Goal: Complete application form

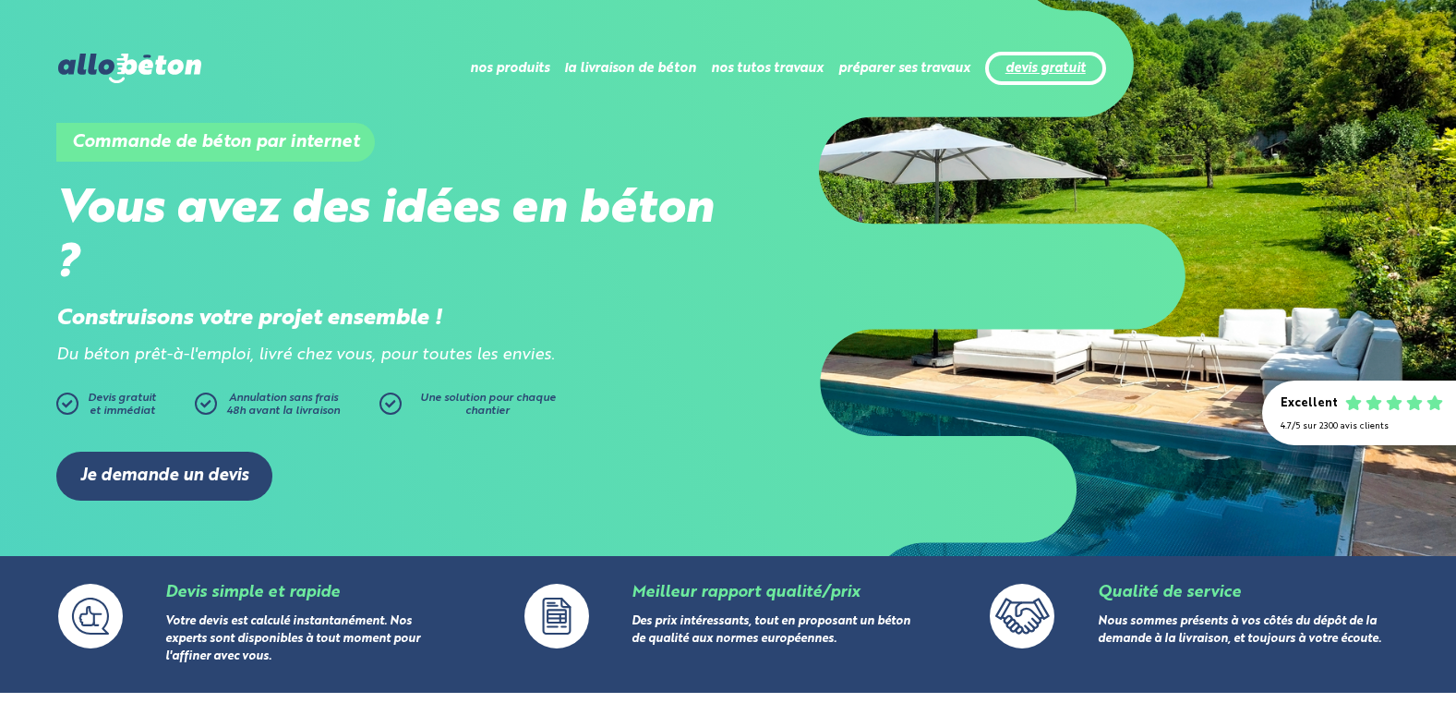
click at [1062, 71] on link "devis gratuit" at bounding box center [1046, 69] width 80 height 16
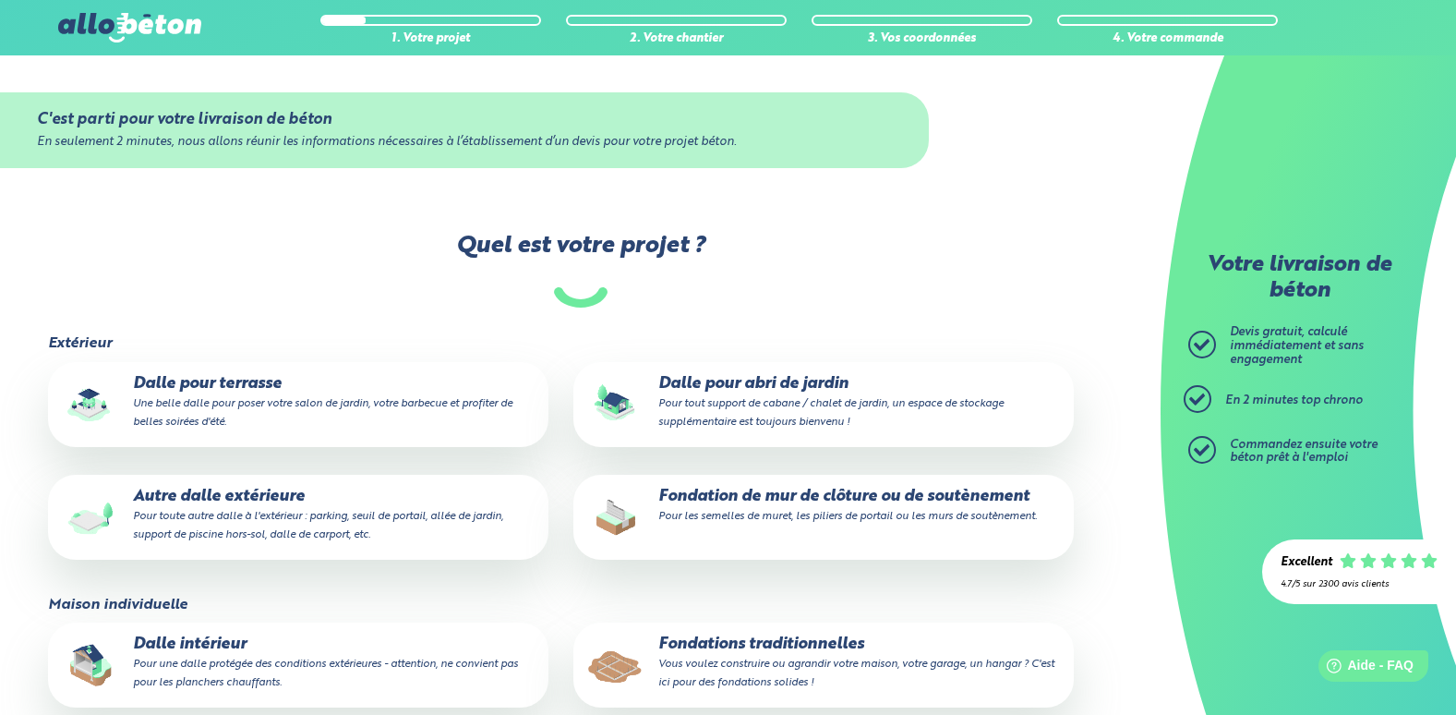
click at [788, 664] on small "Vous voulez construire ou agrandir votre maison, votre garage, un hangar ? C'es…" at bounding box center [856, 673] width 396 height 30
click at [0, 0] on input "Fondations traditionnelles Vous voulez construire ou agrandir votre maison, vot…" at bounding box center [0, 0] width 0 height 0
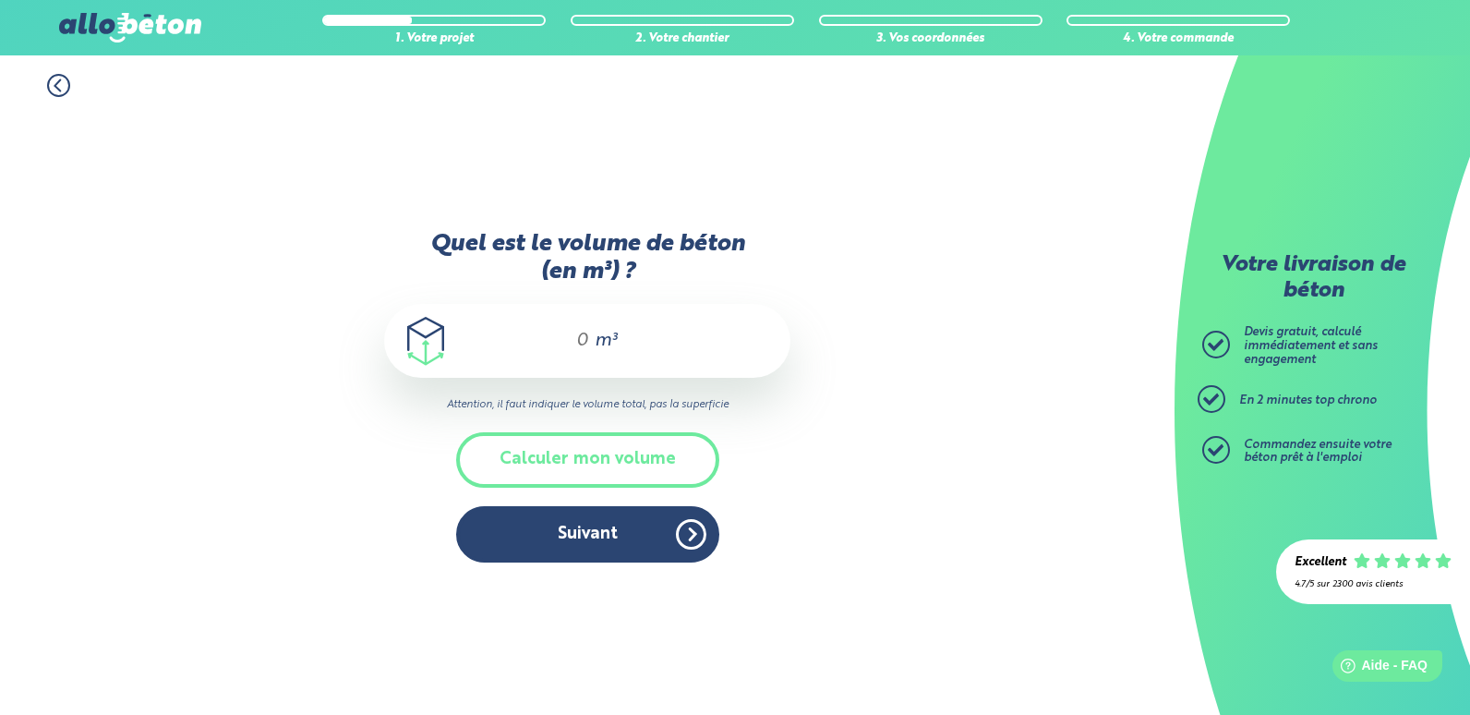
click at [573, 335] on input "Quel est le volume de béton (en m³) ?" at bounding box center [574, 341] width 31 height 22
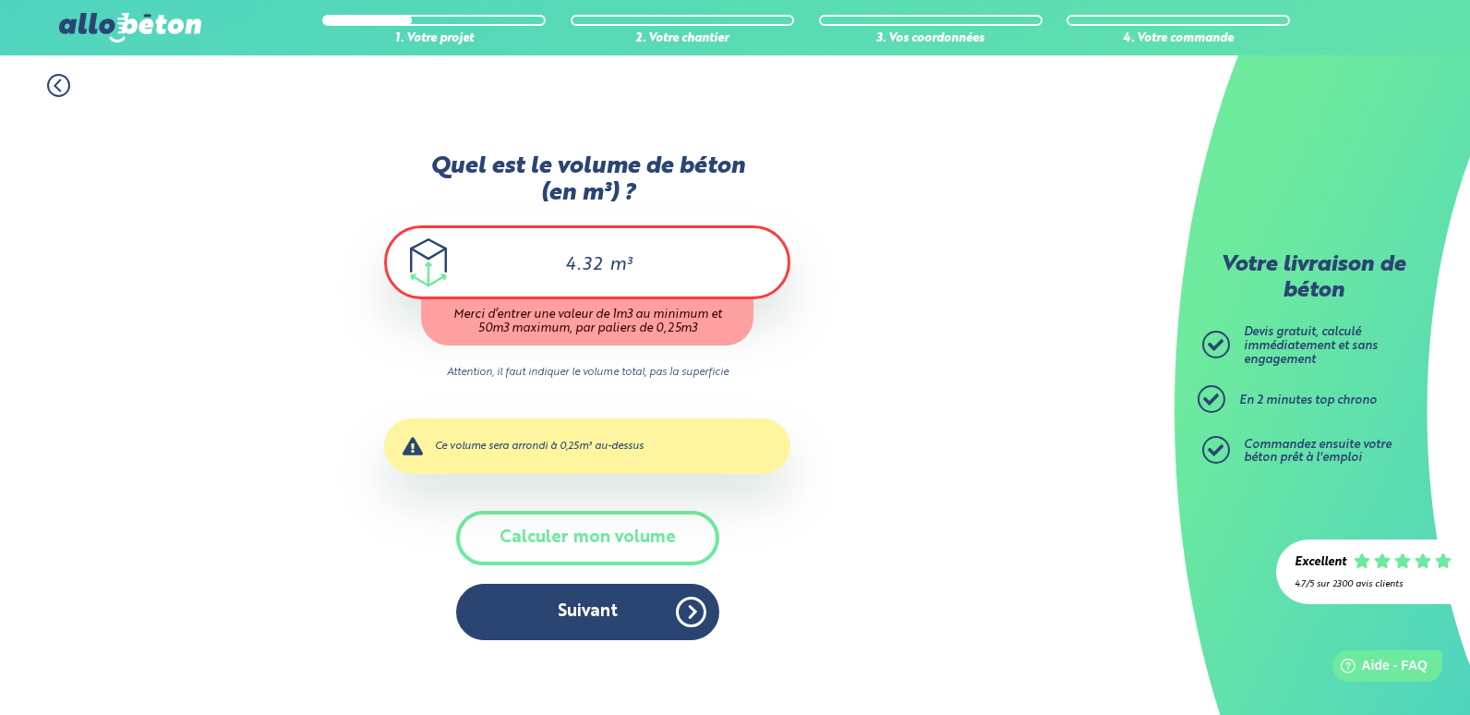
type input "4.32"
click at [899, 455] on div "1. Votre projet 2. Votre chantier 3. Vos coordonnées 4. Votre commande Quel est…" at bounding box center [587, 384] width 1175 height 659
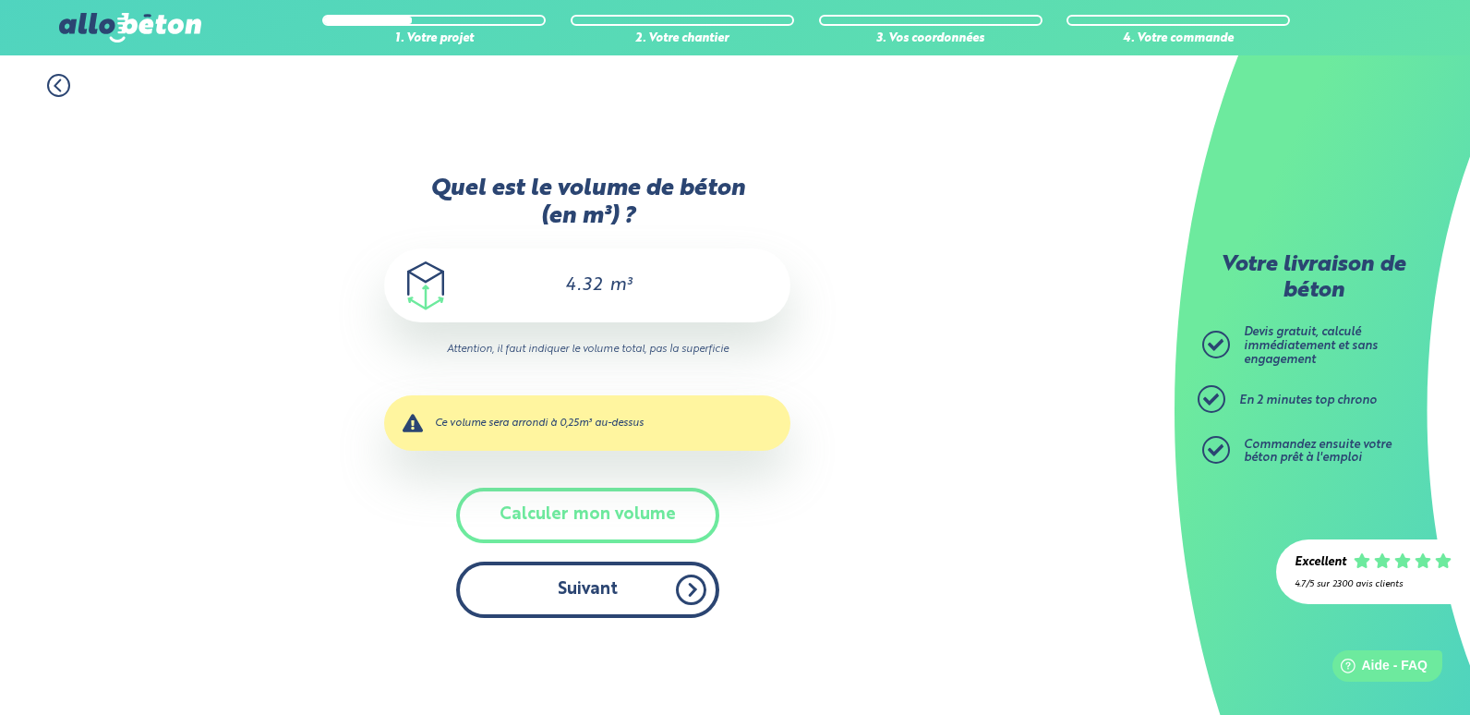
click at [646, 604] on button "Suivant" at bounding box center [587, 589] width 263 height 56
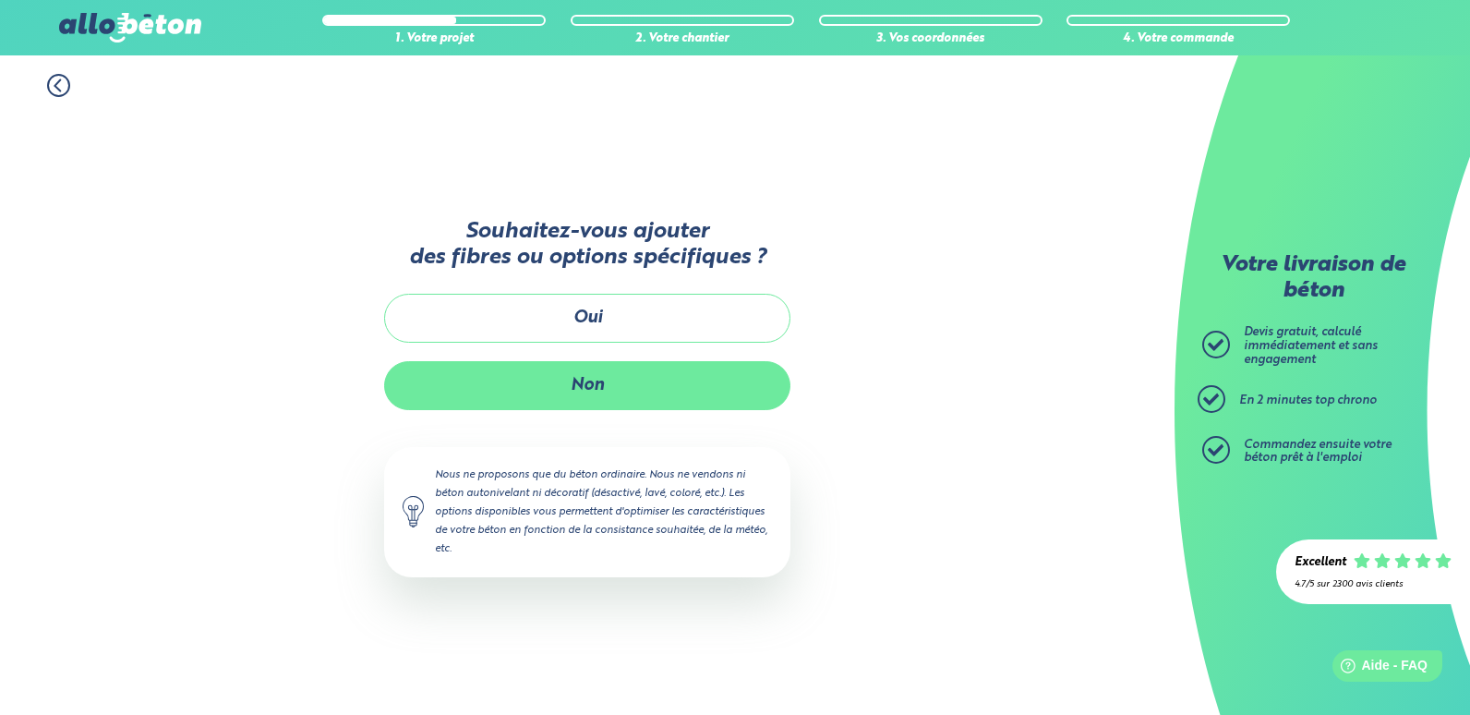
click at [615, 400] on button "Non" at bounding box center [587, 385] width 406 height 49
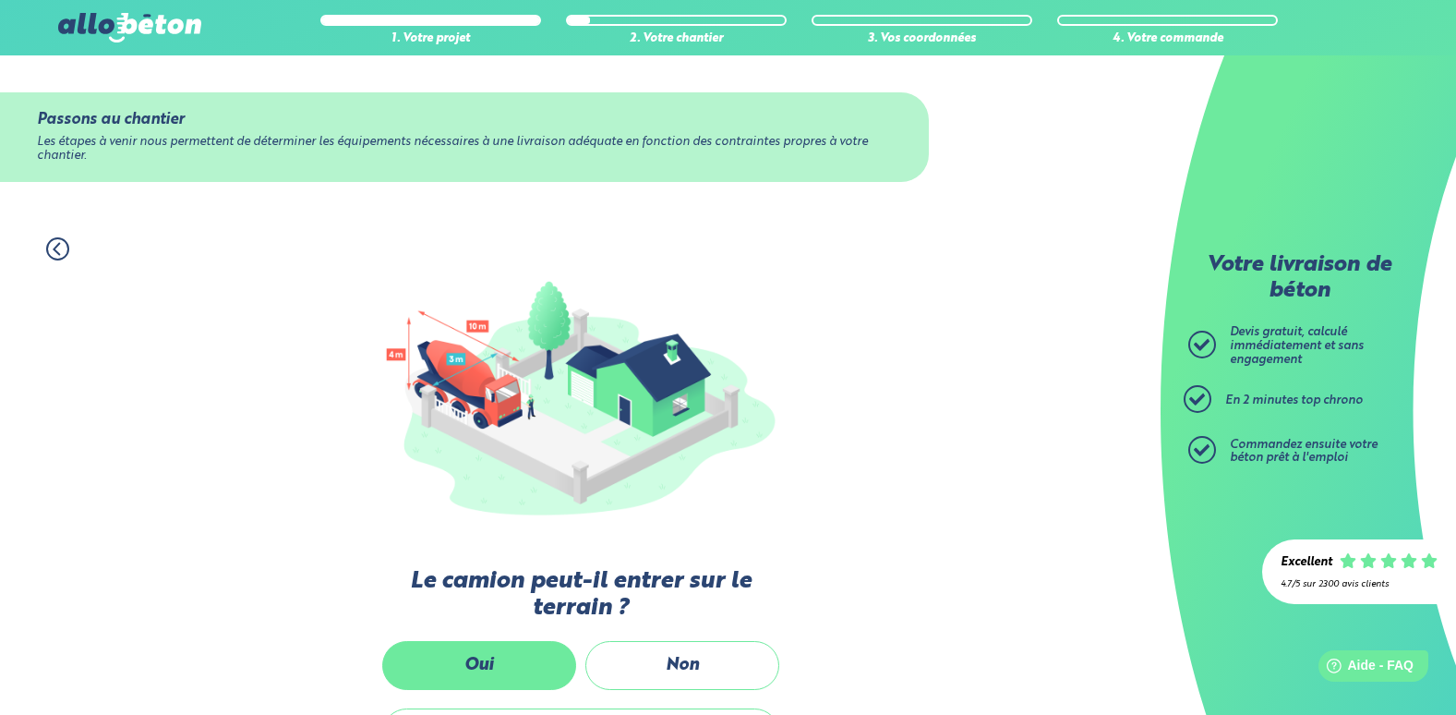
click at [492, 649] on label "Oui" at bounding box center [479, 665] width 194 height 49
click at [0, 0] on input "Oui" at bounding box center [0, 0] width 0 height 0
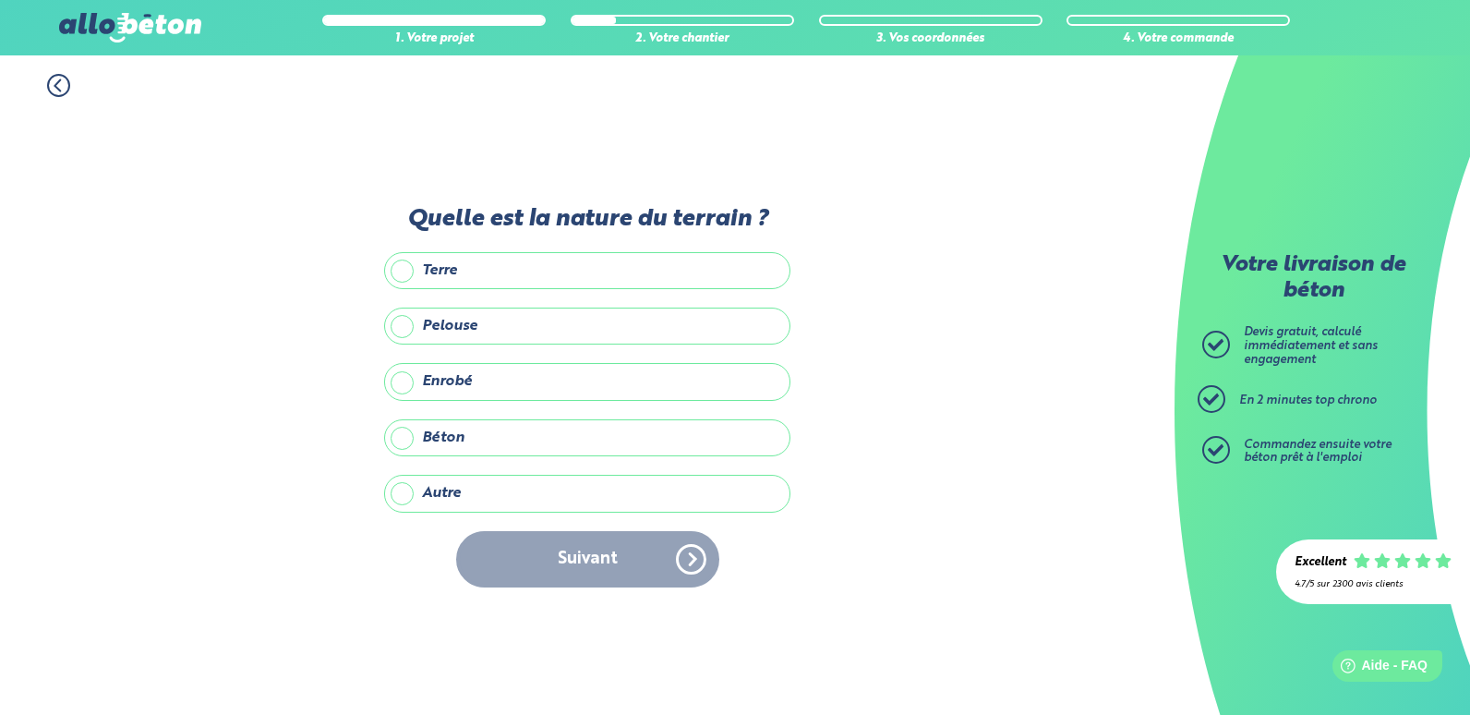
click at [491, 494] on label "Autre" at bounding box center [587, 493] width 406 height 37
click at [0, 0] on input "Autre" at bounding box center [0, 0] width 0 height 0
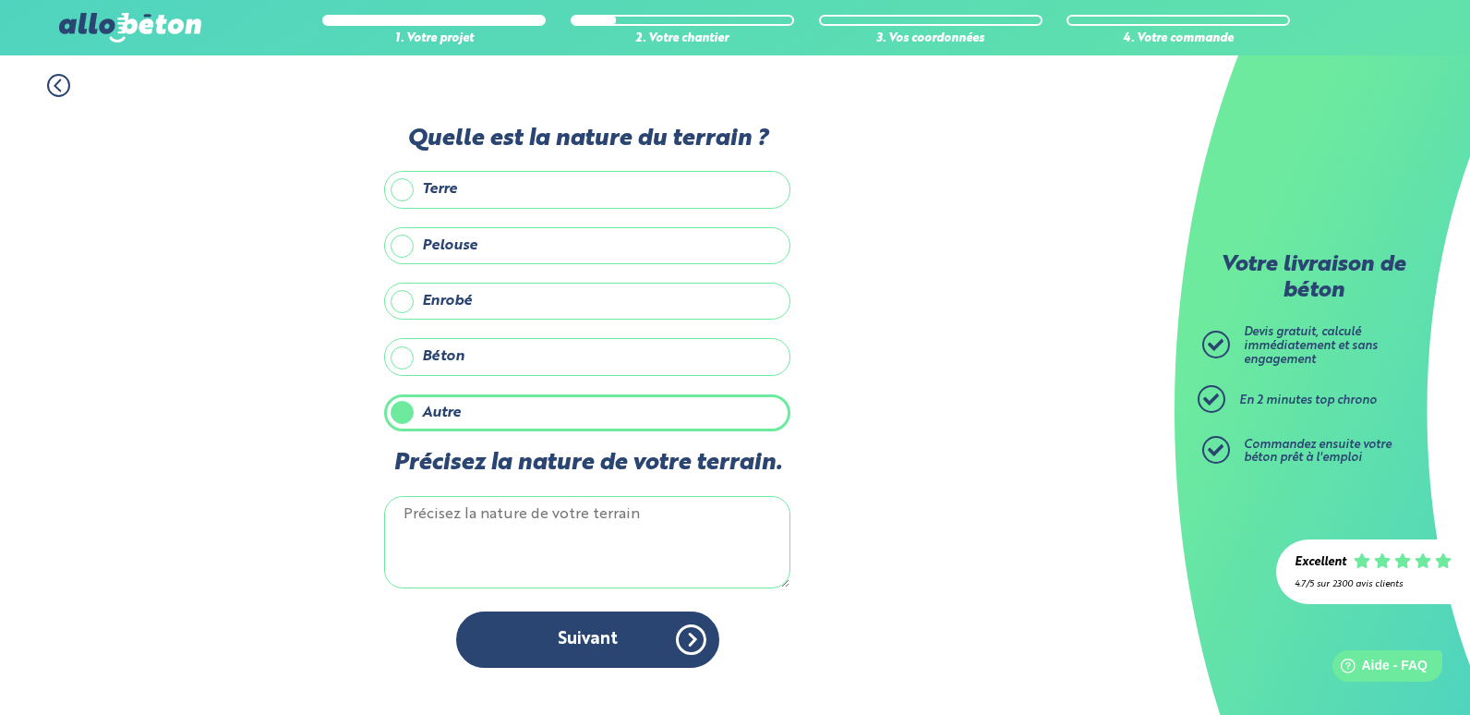
click at [489, 530] on textarea "Précisez la nature de votre terrain." at bounding box center [587, 542] width 406 height 92
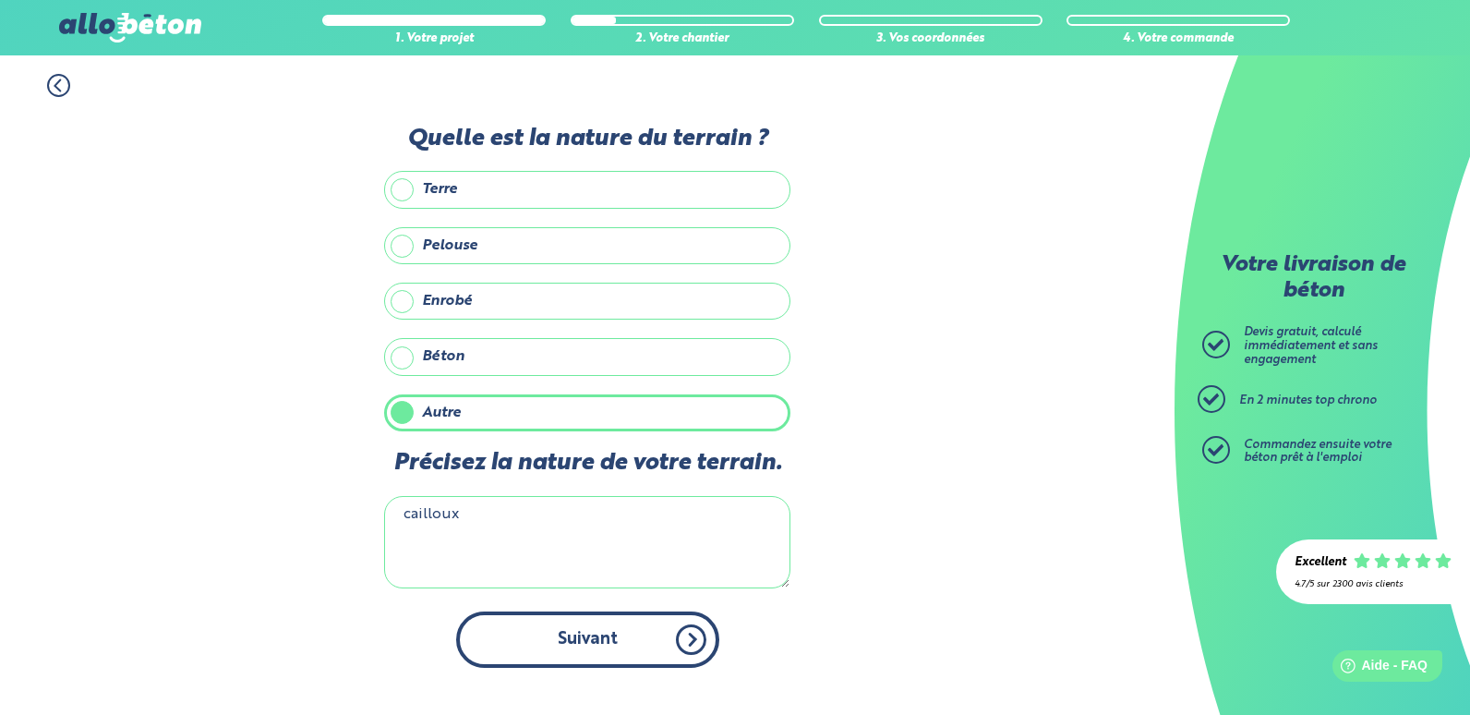
type textarea "cailloux"
click at [584, 628] on button "Suivant" at bounding box center [587, 639] width 263 height 56
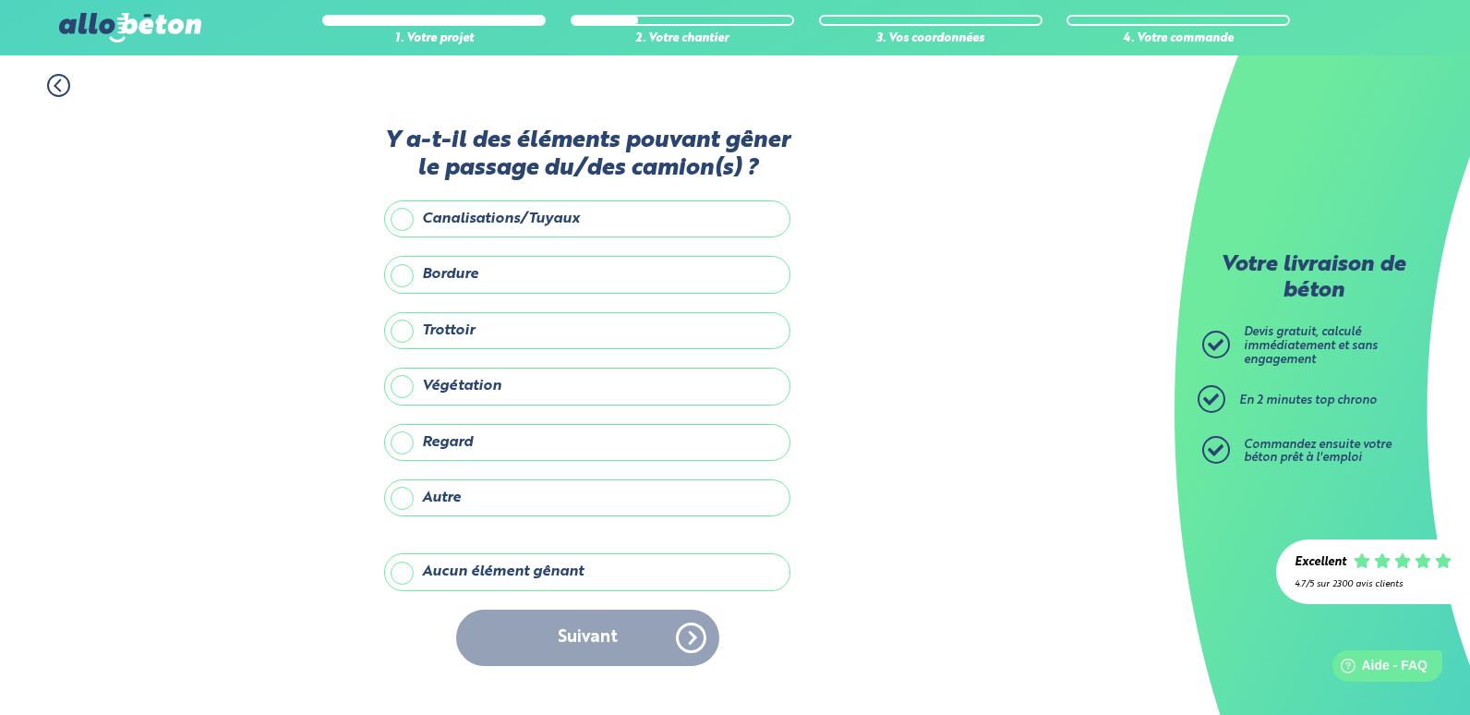
click at [410, 570] on label "Aucun élément gênant" at bounding box center [587, 571] width 406 height 37
click at [0, 0] on input "Aucun élément gênant" at bounding box center [0, 0] width 0 height 0
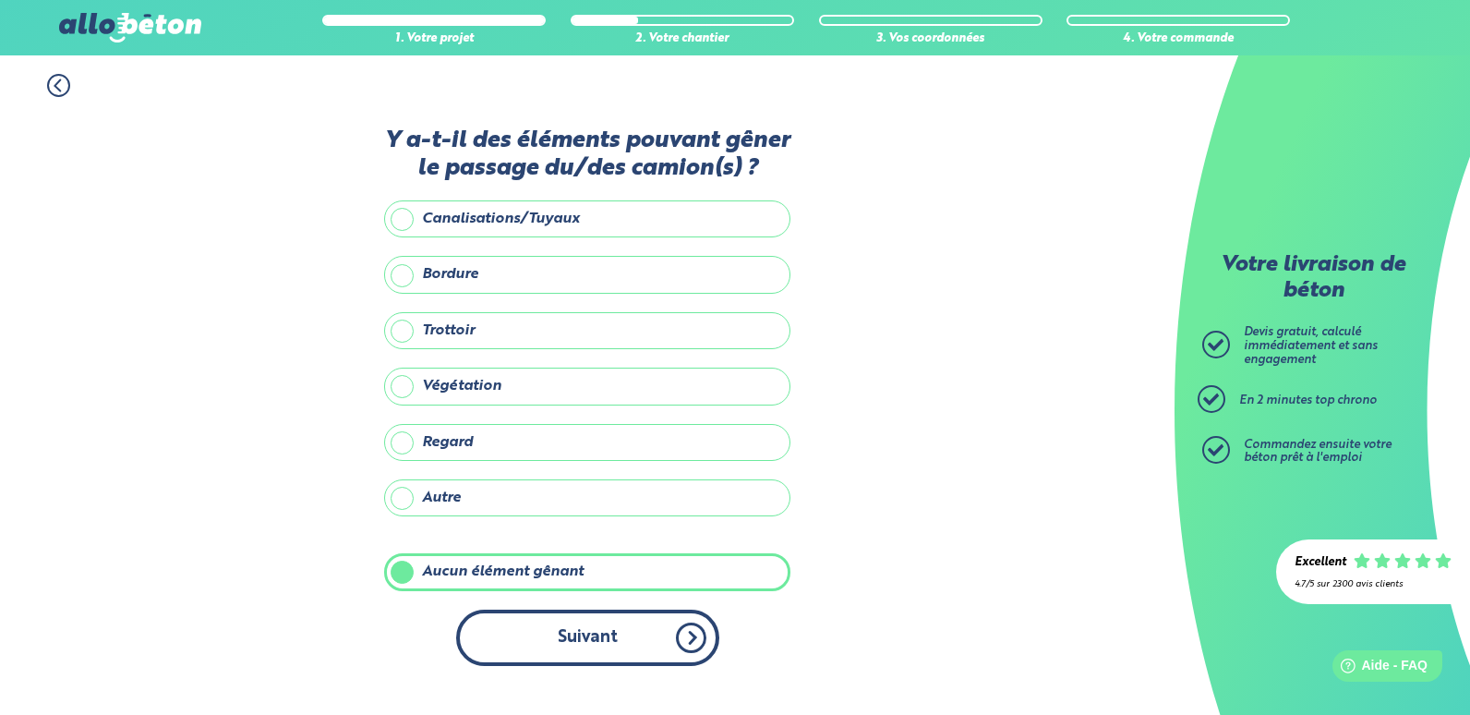
click at [608, 629] on button "Suivant" at bounding box center [587, 637] width 263 height 56
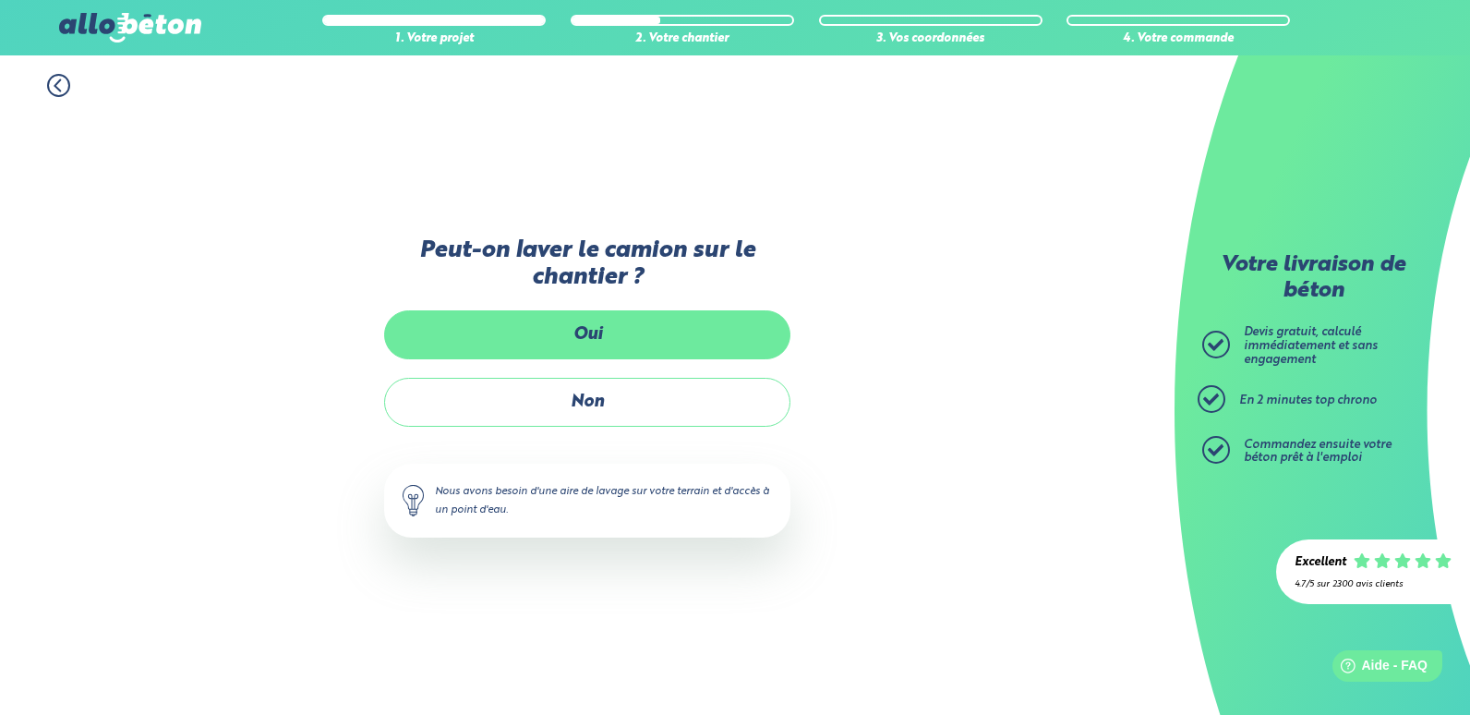
click at [591, 330] on label "Oui" at bounding box center [587, 334] width 406 height 49
click at [0, 0] on input "Oui" at bounding box center [0, 0] width 0 height 0
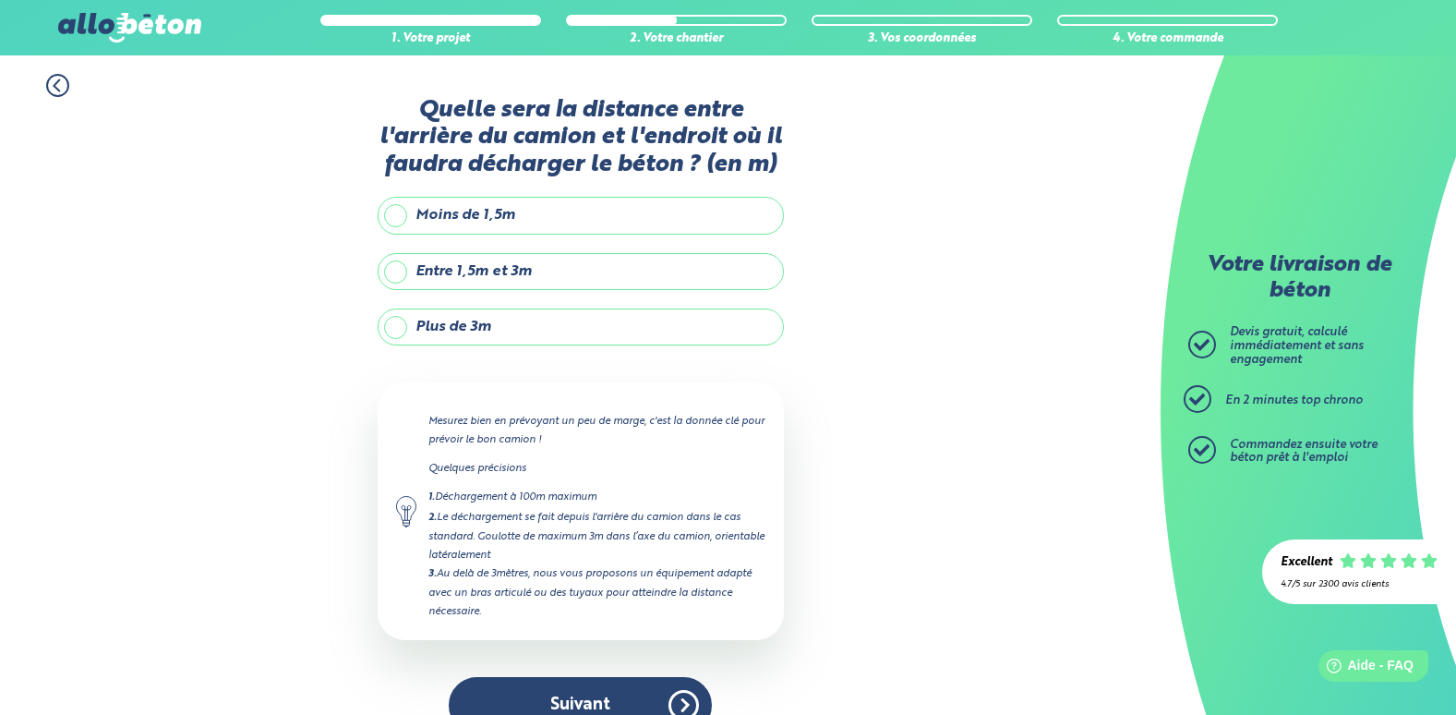
click at [505, 333] on label "Plus de 3m" at bounding box center [581, 326] width 406 height 37
click at [0, 0] on input "Plus de 3m" at bounding box center [0, 0] width 0 height 0
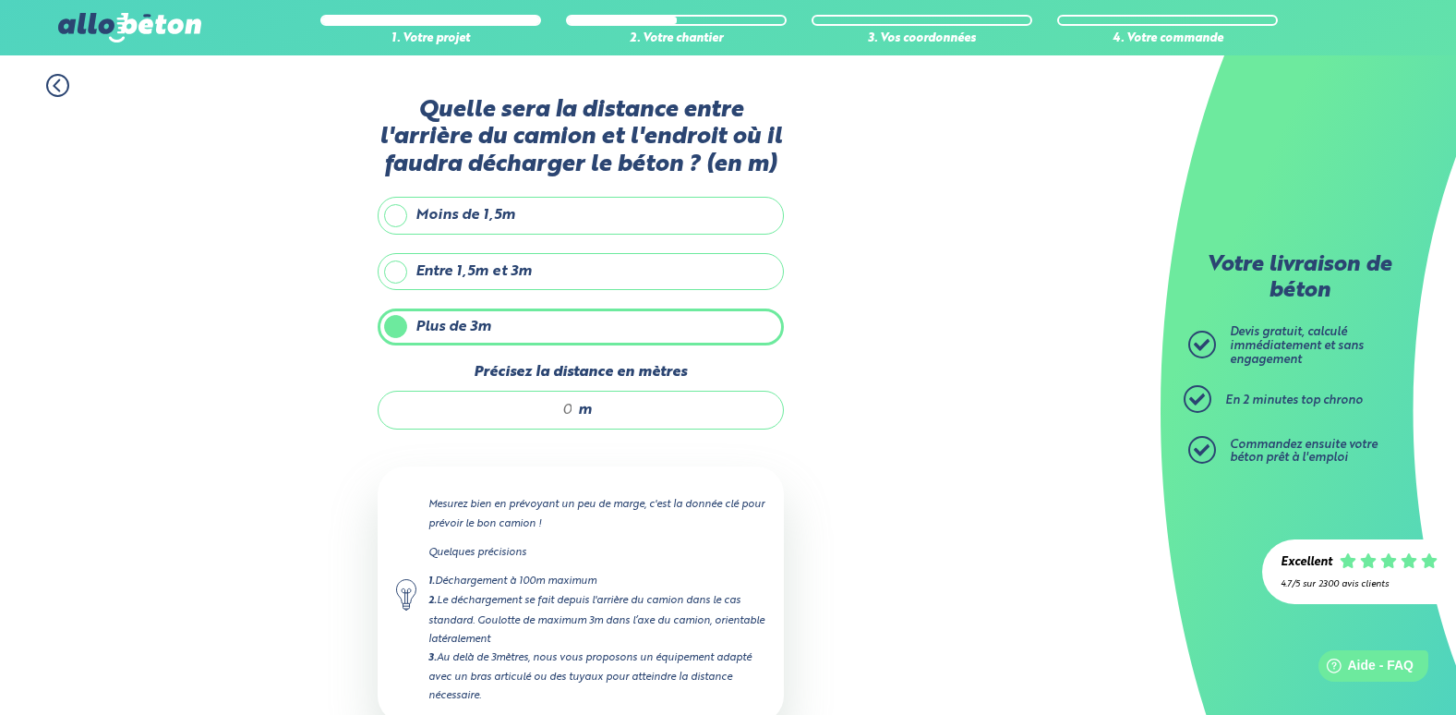
click at [579, 411] on span "m" at bounding box center [585, 410] width 14 height 17
type input "29"
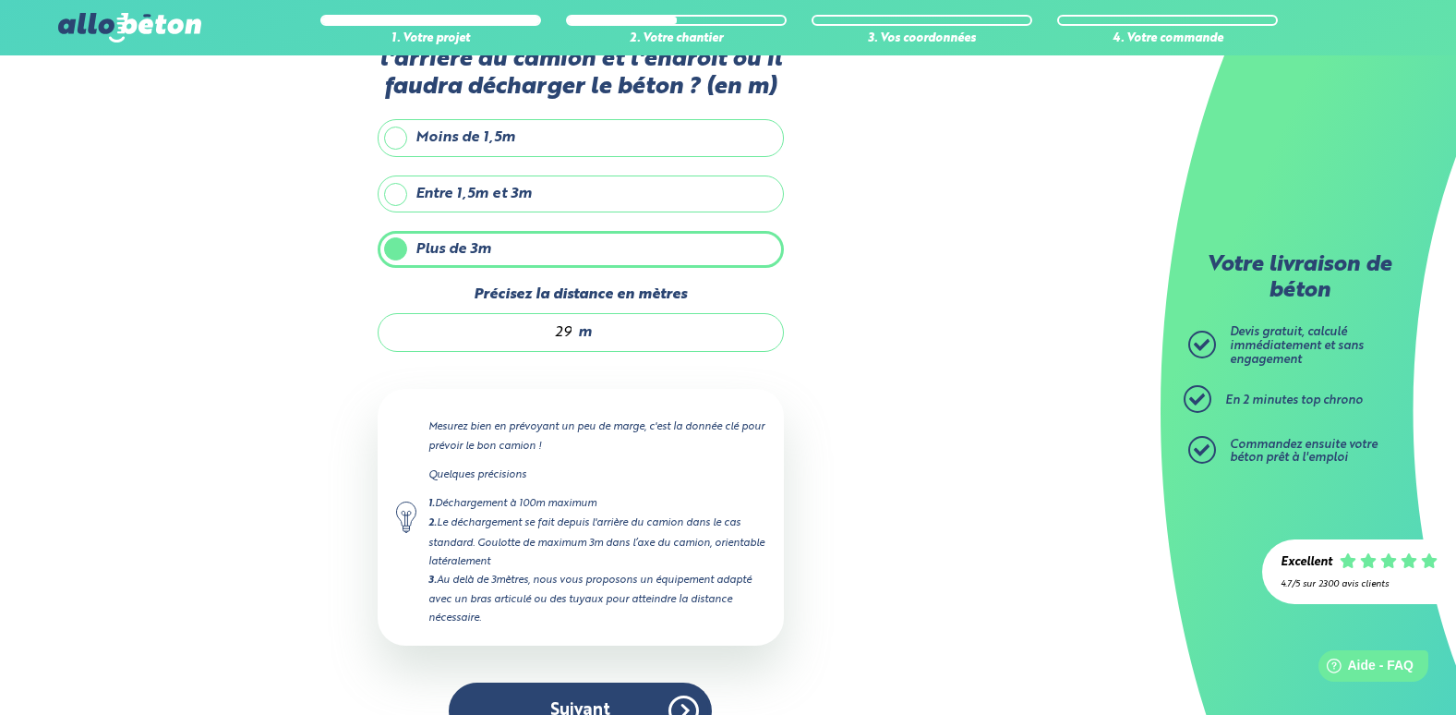
scroll to position [121, 0]
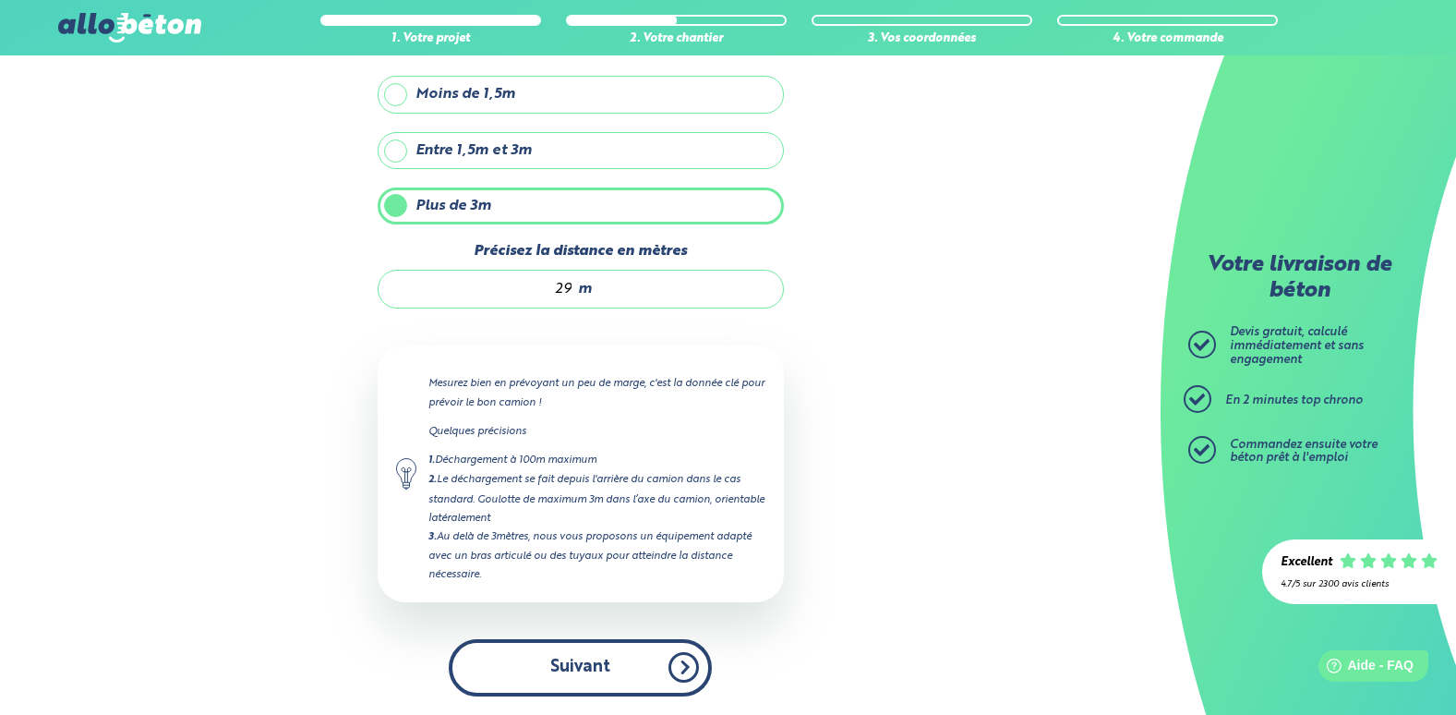
click at [594, 643] on button "Suivant" at bounding box center [580, 667] width 263 height 56
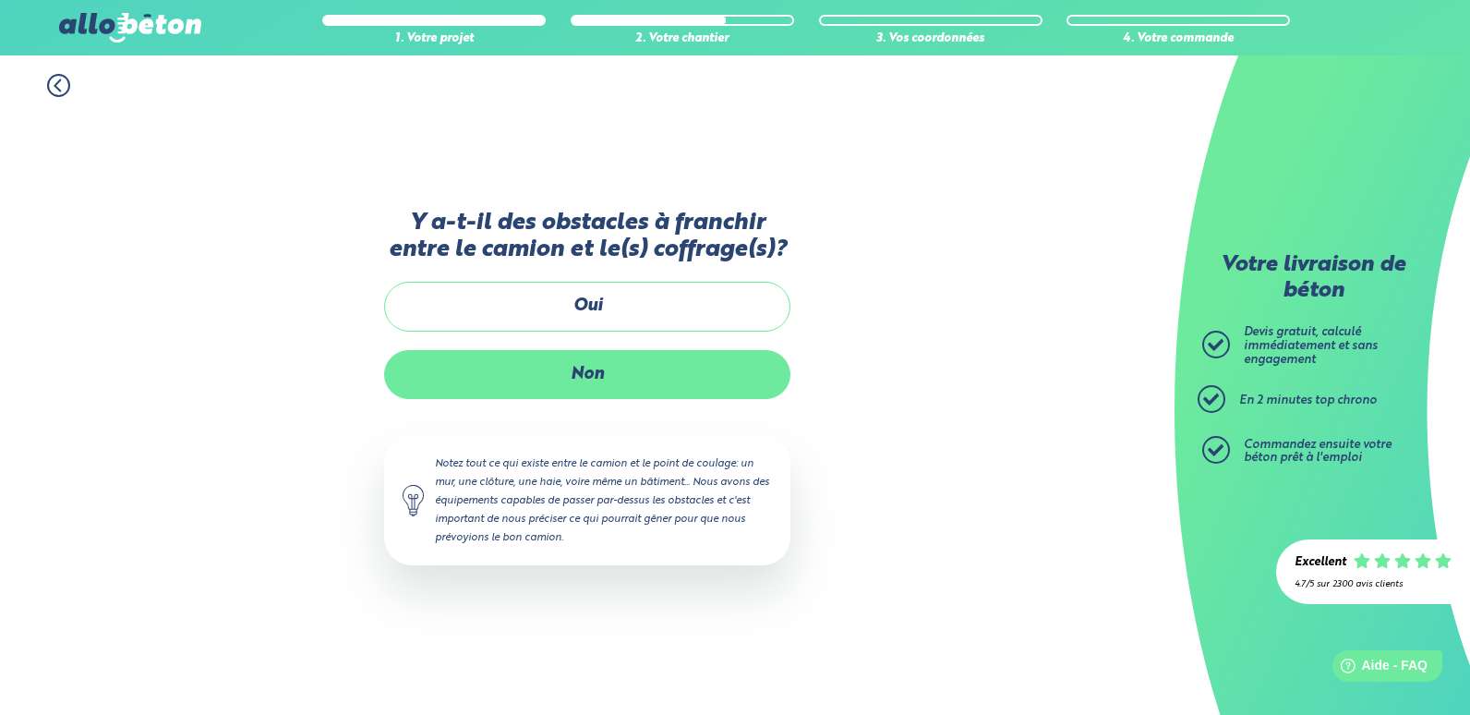
click at [623, 386] on label "Non" at bounding box center [587, 374] width 406 height 49
click at [0, 0] on input "Non" at bounding box center [0, 0] width 0 height 0
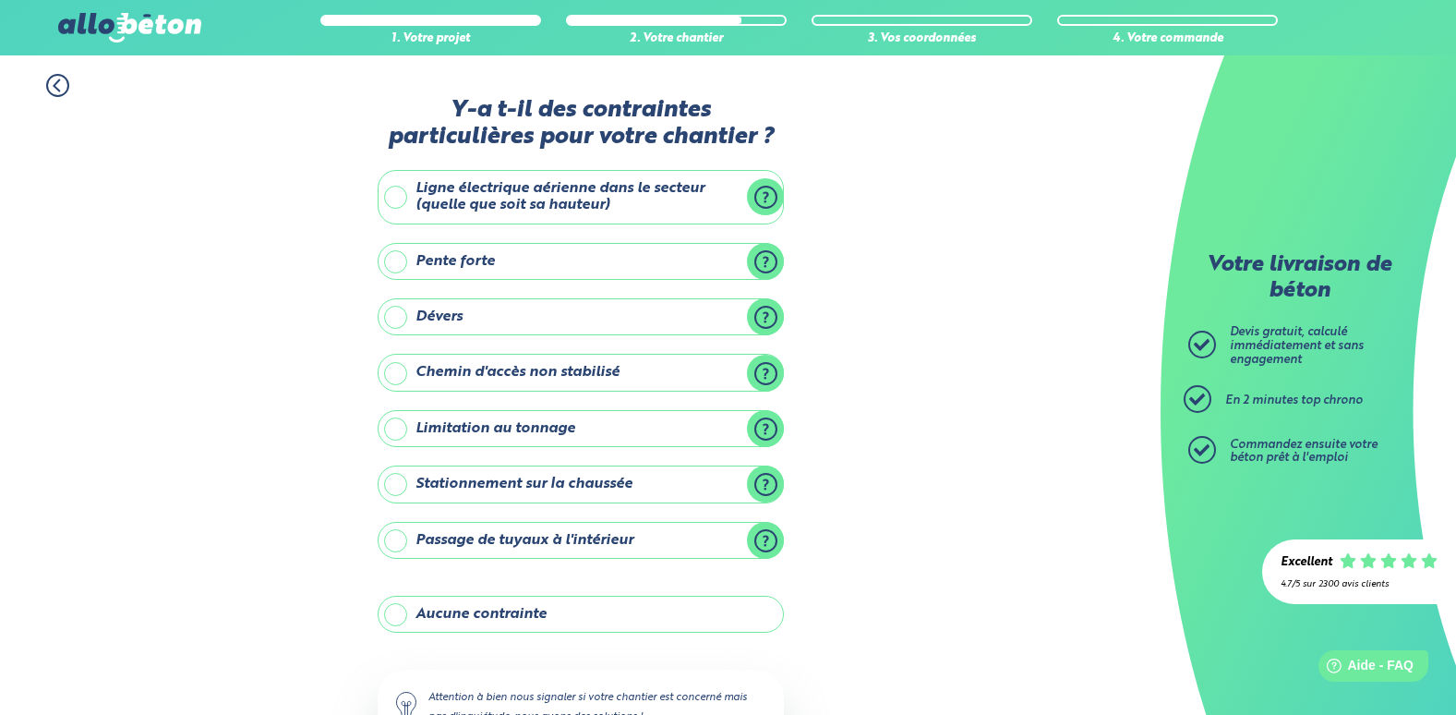
click at [504, 618] on label "Aucune contrainte" at bounding box center [581, 614] width 406 height 37
click at [0, 0] on input "Aucune contrainte" at bounding box center [0, 0] width 0 height 0
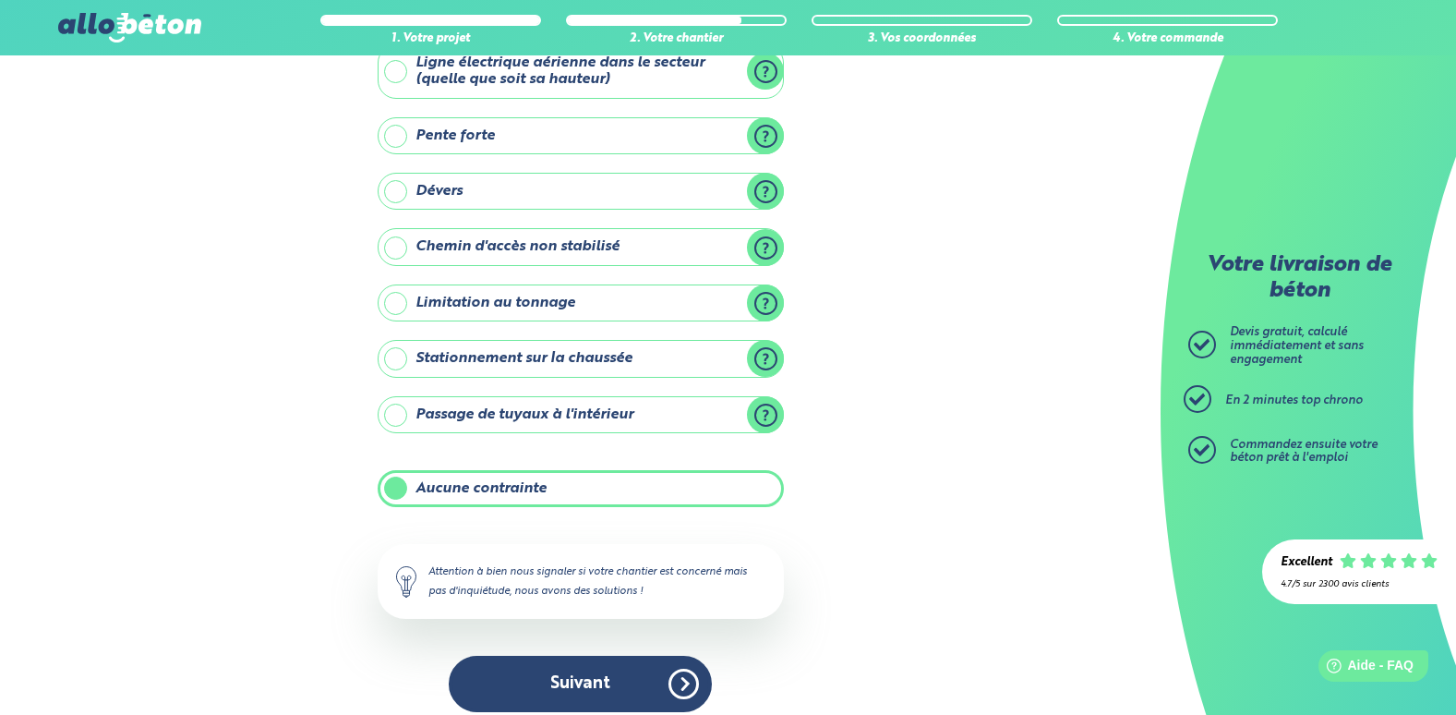
scroll to position [141, 0]
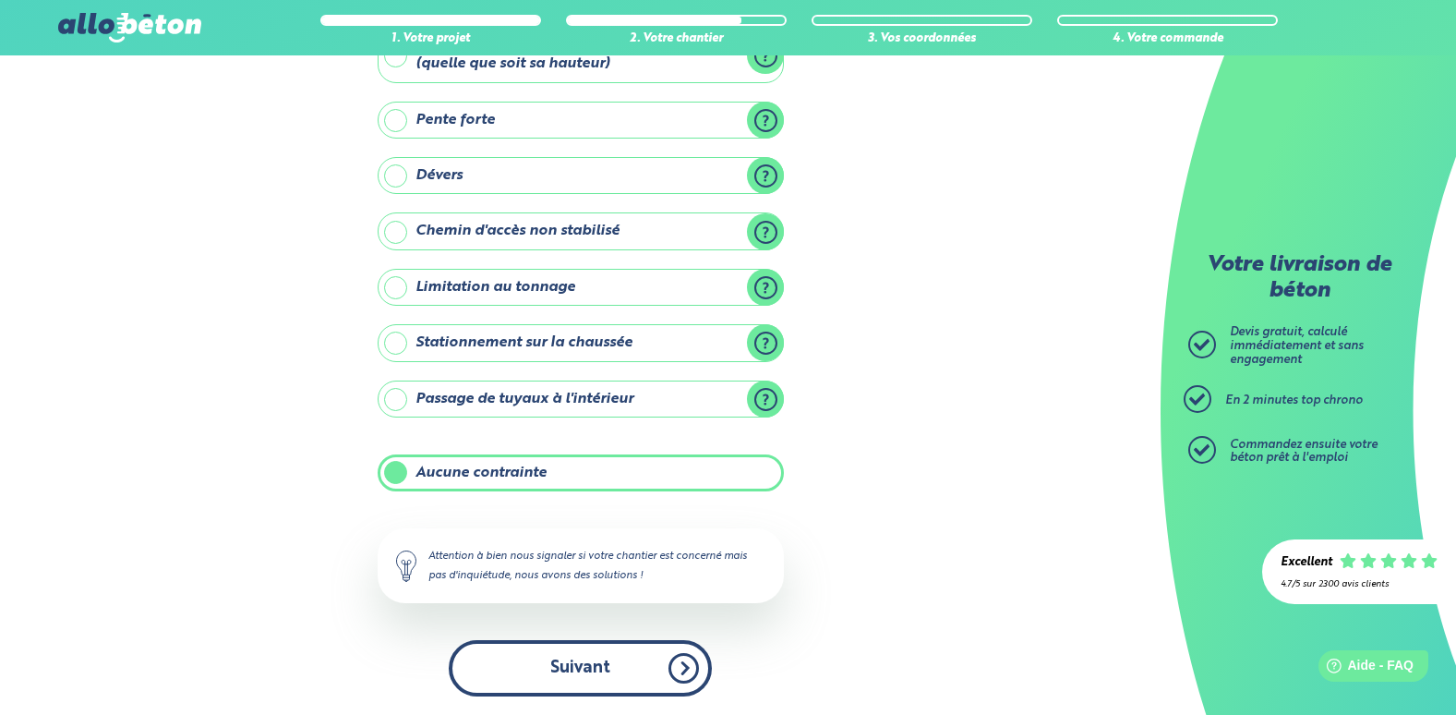
click at [632, 672] on button "Suivant" at bounding box center [580, 668] width 263 height 56
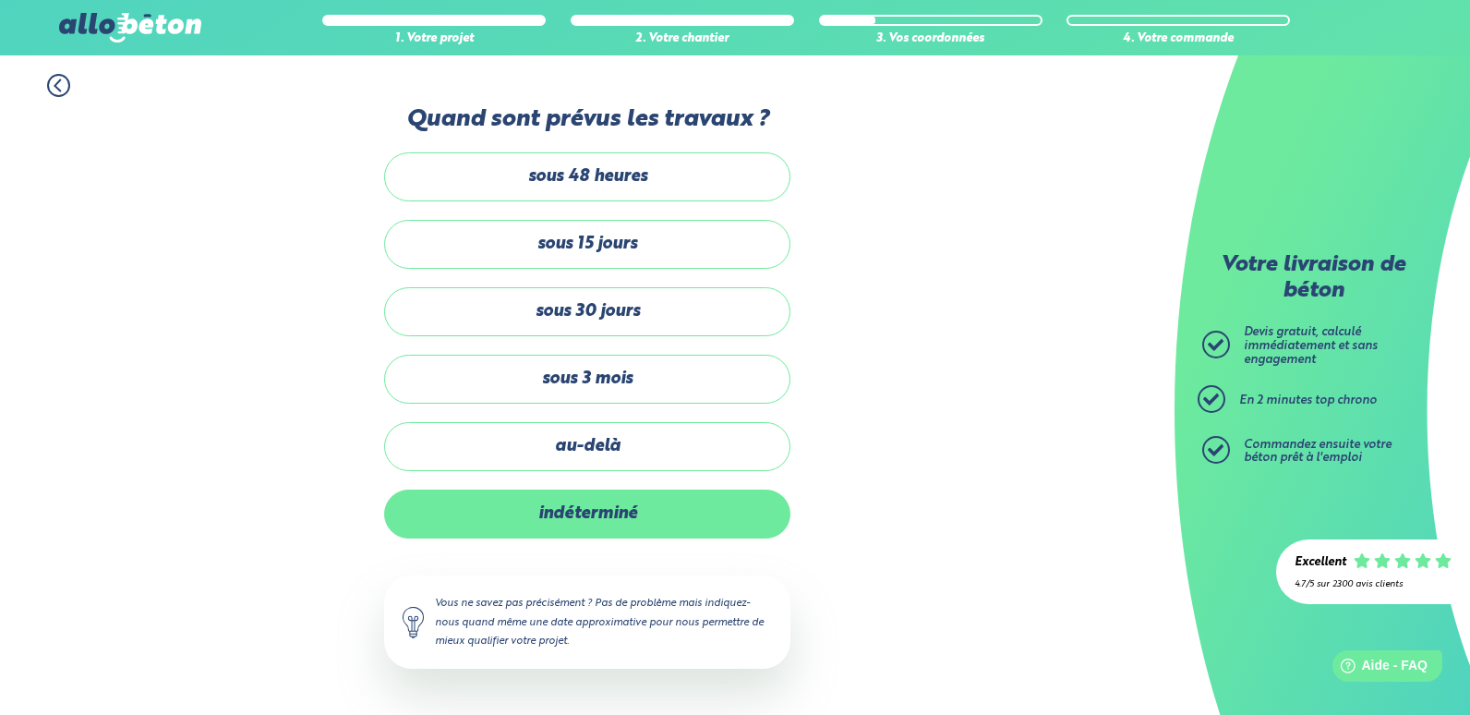
click at [616, 498] on label "indéterminé" at bounding box center [587, 513] width 406 height 49
click at [0, 0] on input "indéterminé" at bounding box center [0, 0] width 0 height 0
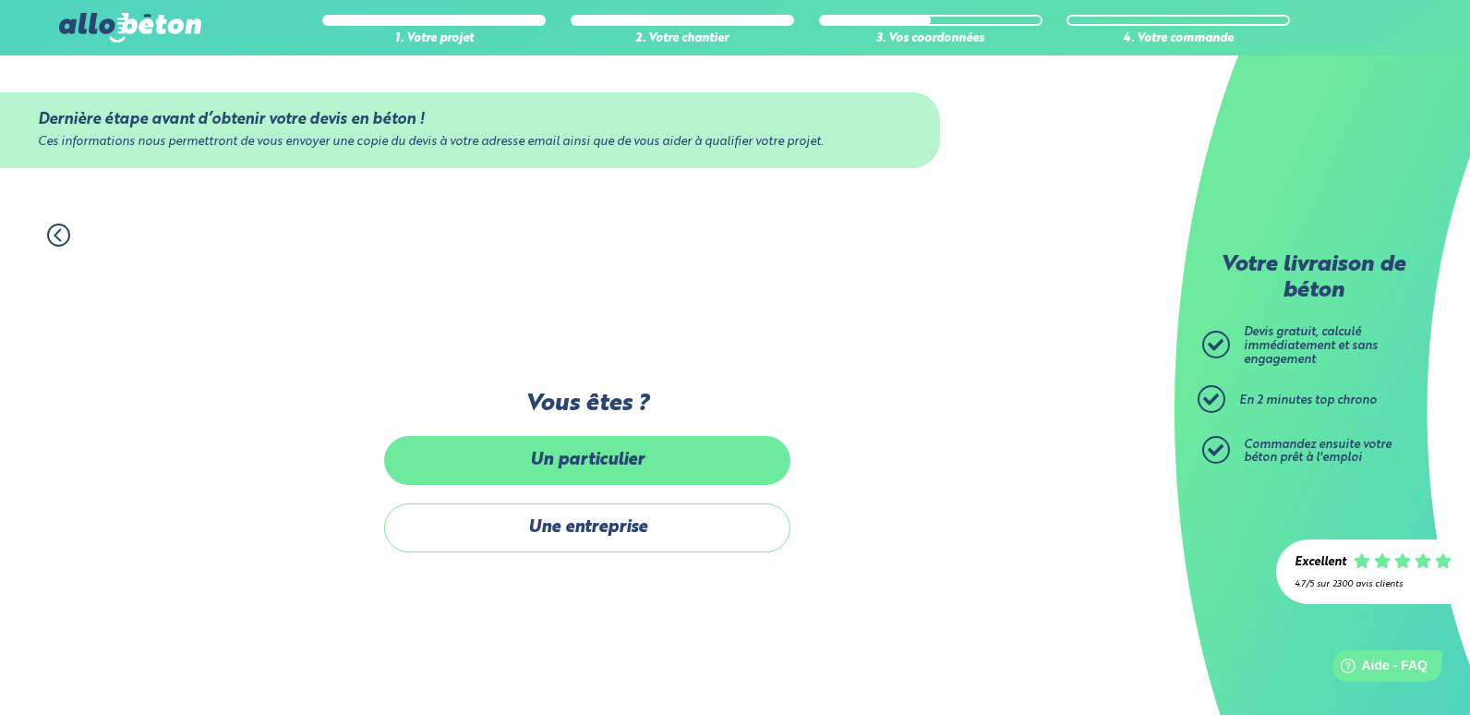
click at [616, 473] on label "Un particulier" at bounding box center [587, 460] width 406 height 49
click at [0, 0] on input "Un particulier" at bounding box center [0, 0] width 0 height 0
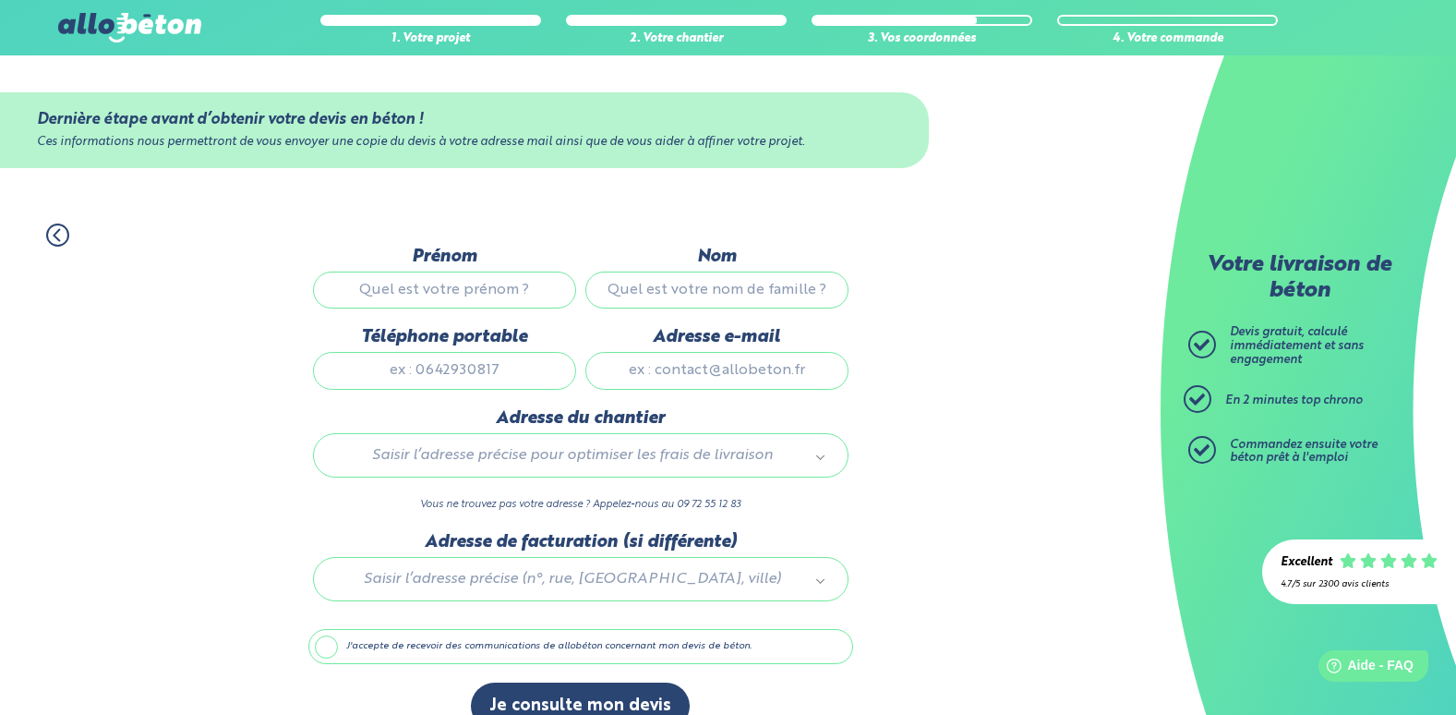
click at [473, 290] on input "Prénom" at bounding box center [444, 289] width 263 height 37
type input "GAETAN"
type input "QUEDEVILLE"
type input "0618524952"
type input "foxrider76@outlook.fr"
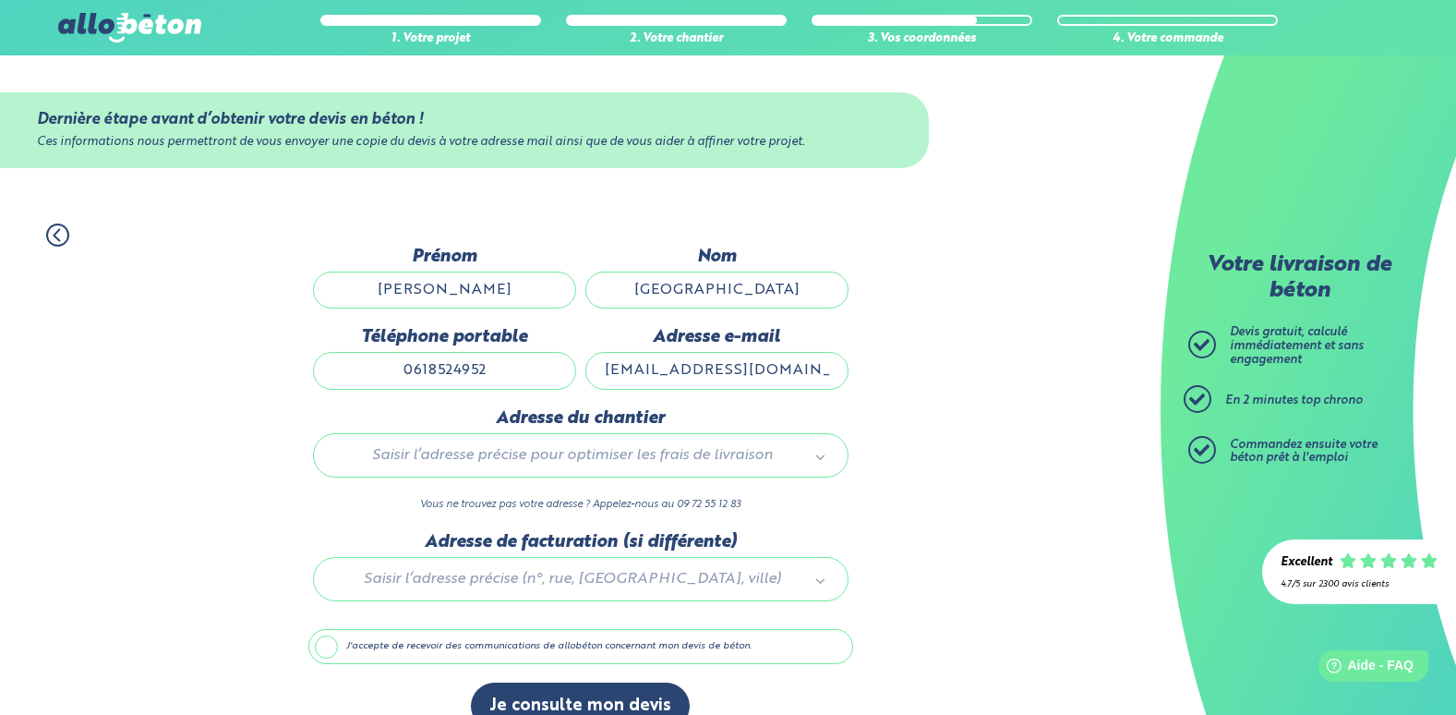
type input "1162 D route de Duclair"
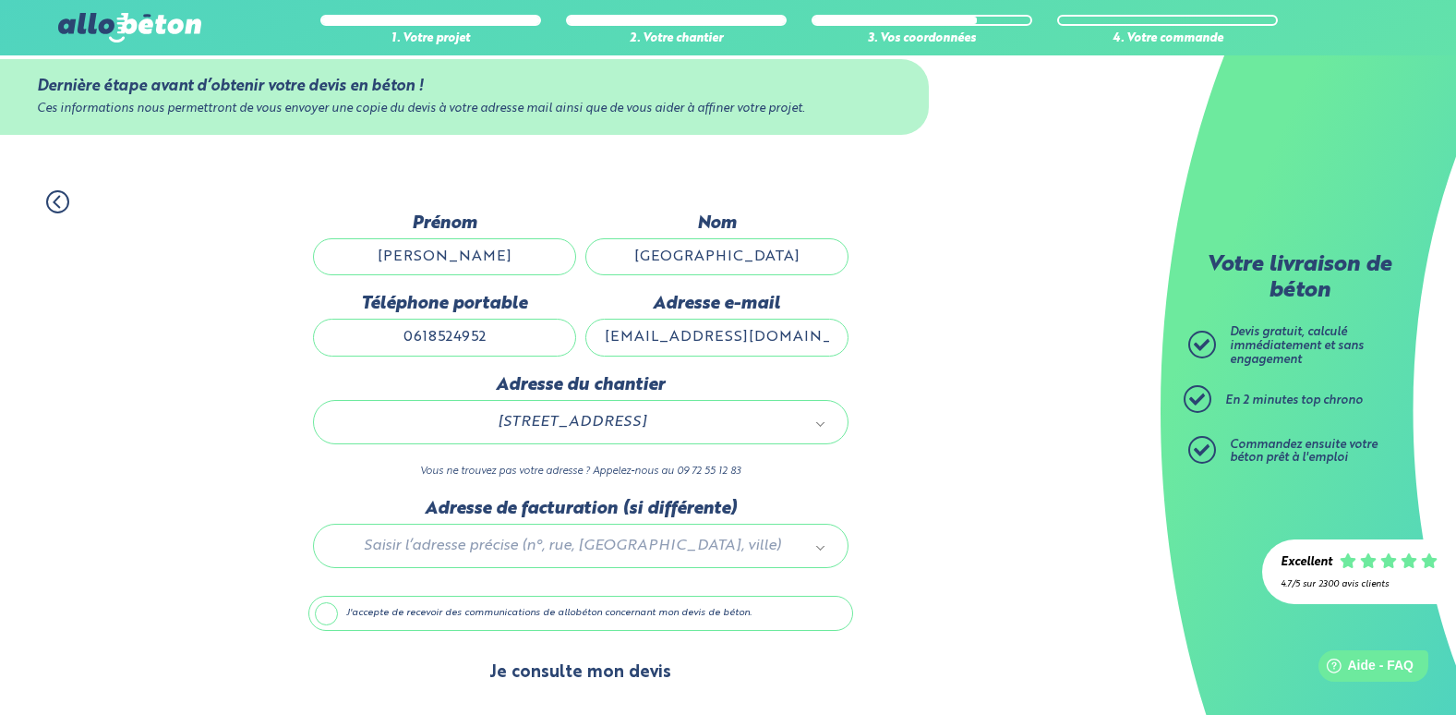
click at [552, 670] on button "Je consulte mon devis" at bounding box center [580, 672] width 219 height 47
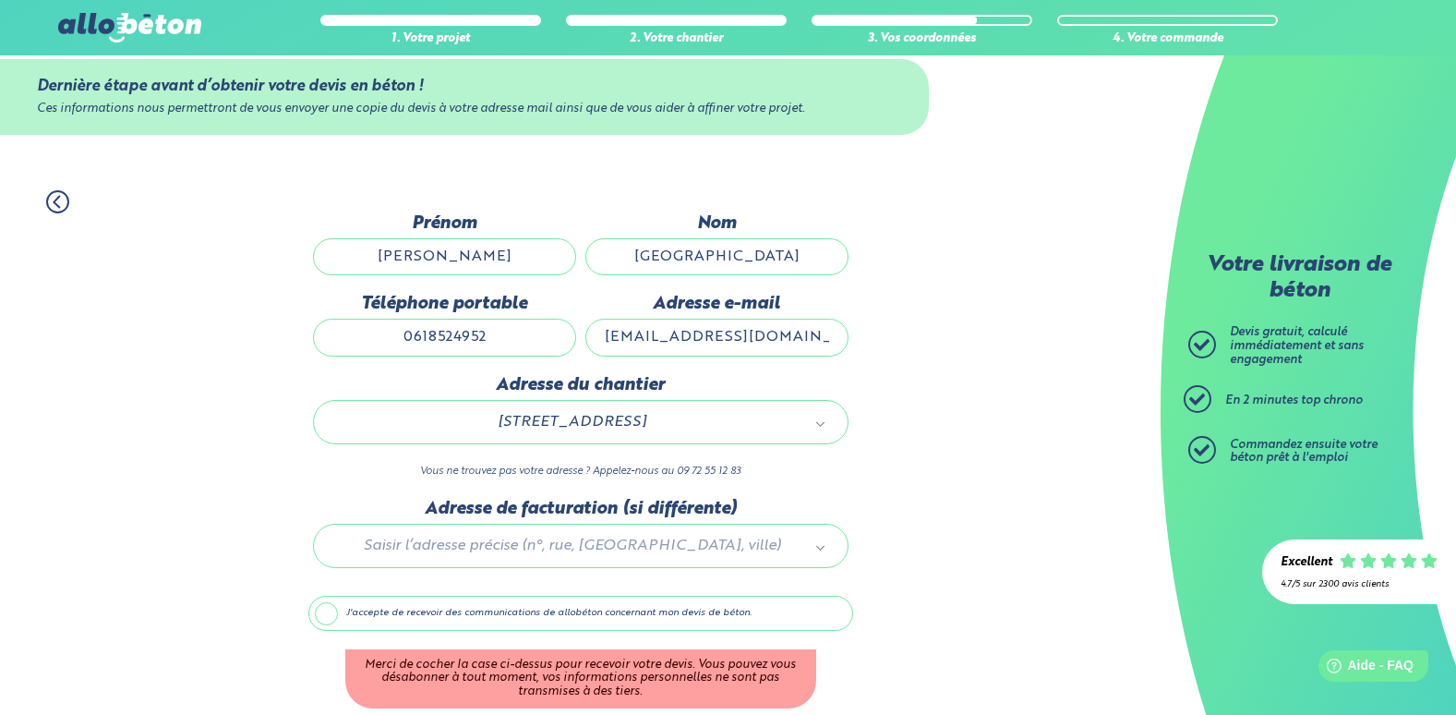
click at [336, 616] on label "J'accepte de recevoir des communications de allobéton concernant mon devis de b…" at bounding box center [580, 613] width 545 height 35
click at [0, 0] on input "J'accepte de recevoir des communications de allobéton concernant mon devis de b…" at bounding box center [0, 0] width 0 height 0
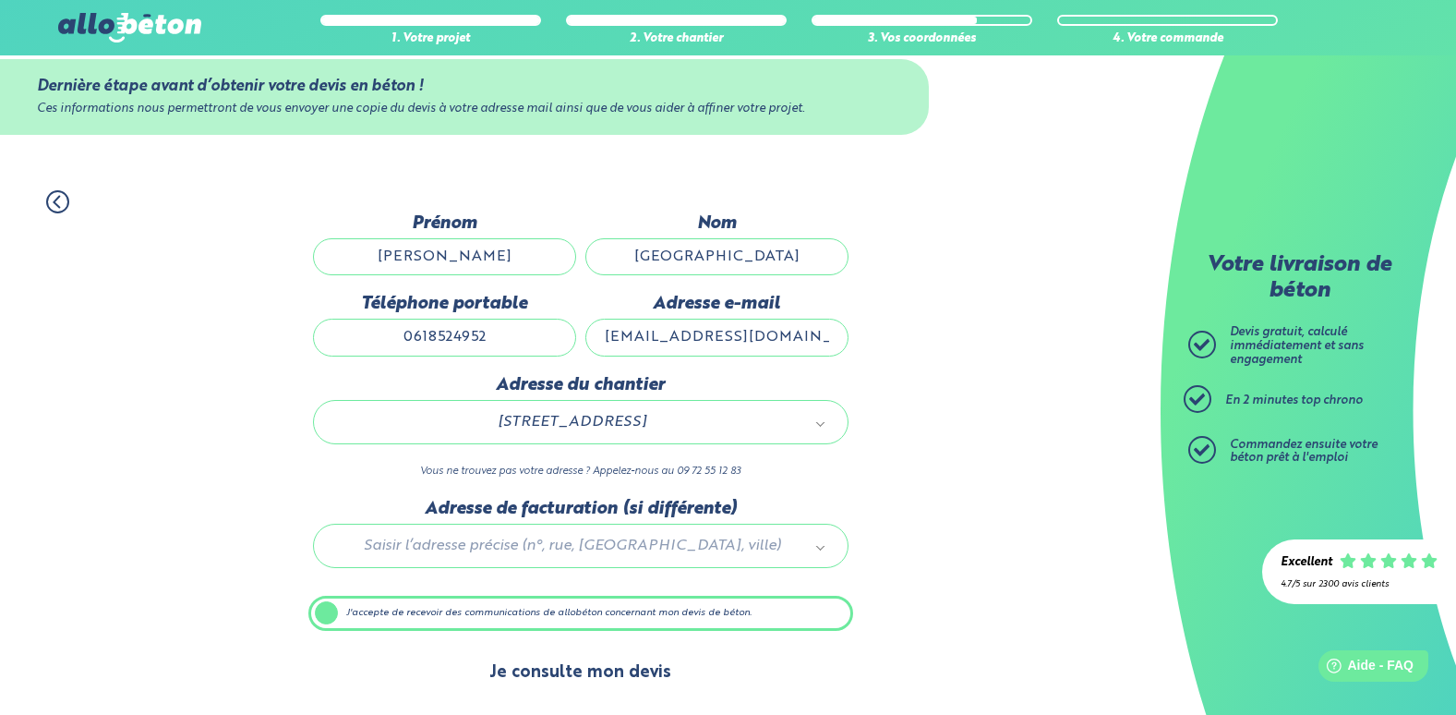
click at [530, 666] on button "Je consulte mon devis" at bounding box center [580, 672] width 219 height 47
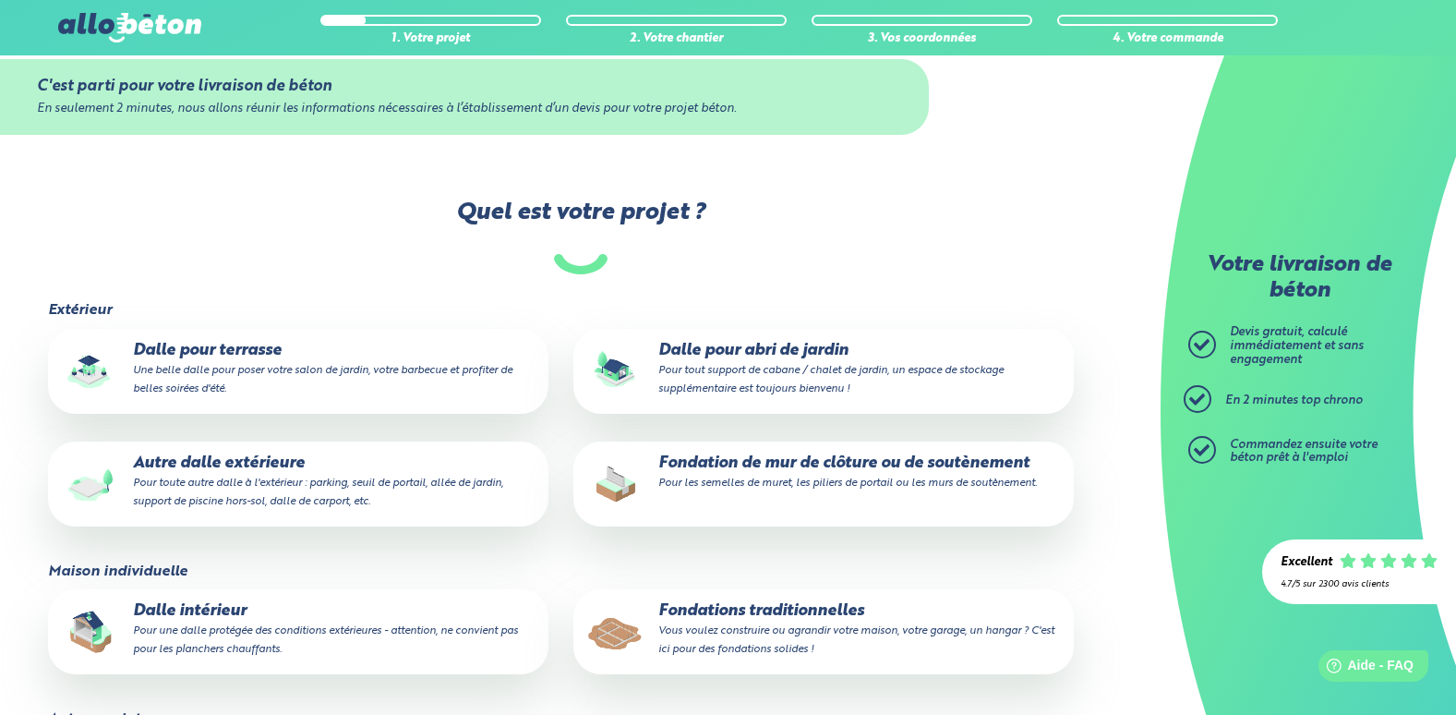
click at [753, 610] on p "Fondations traditionnelles Vous voulez construire ou agrandir votre maison, vot…" at bounding box center [823, 630] width 475 height 56
click at [0, 0] on input "Fondations traditionnelles Vous voulez construire ou agrandir votre maison, vot…" at bounding box center [0, 0] width 0 height 0
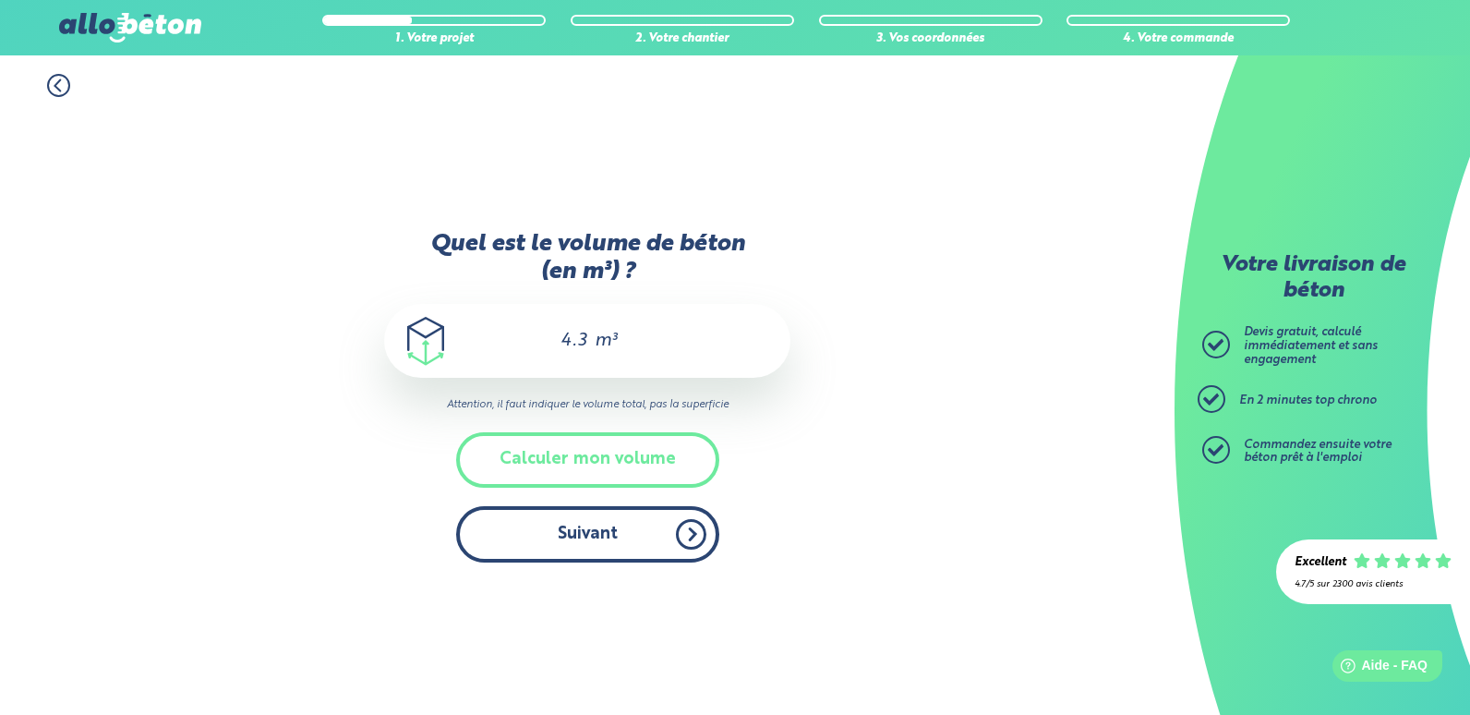
click at [618, 528] on button "Suivant" at bounding box center [587, 534] width 263 height 56
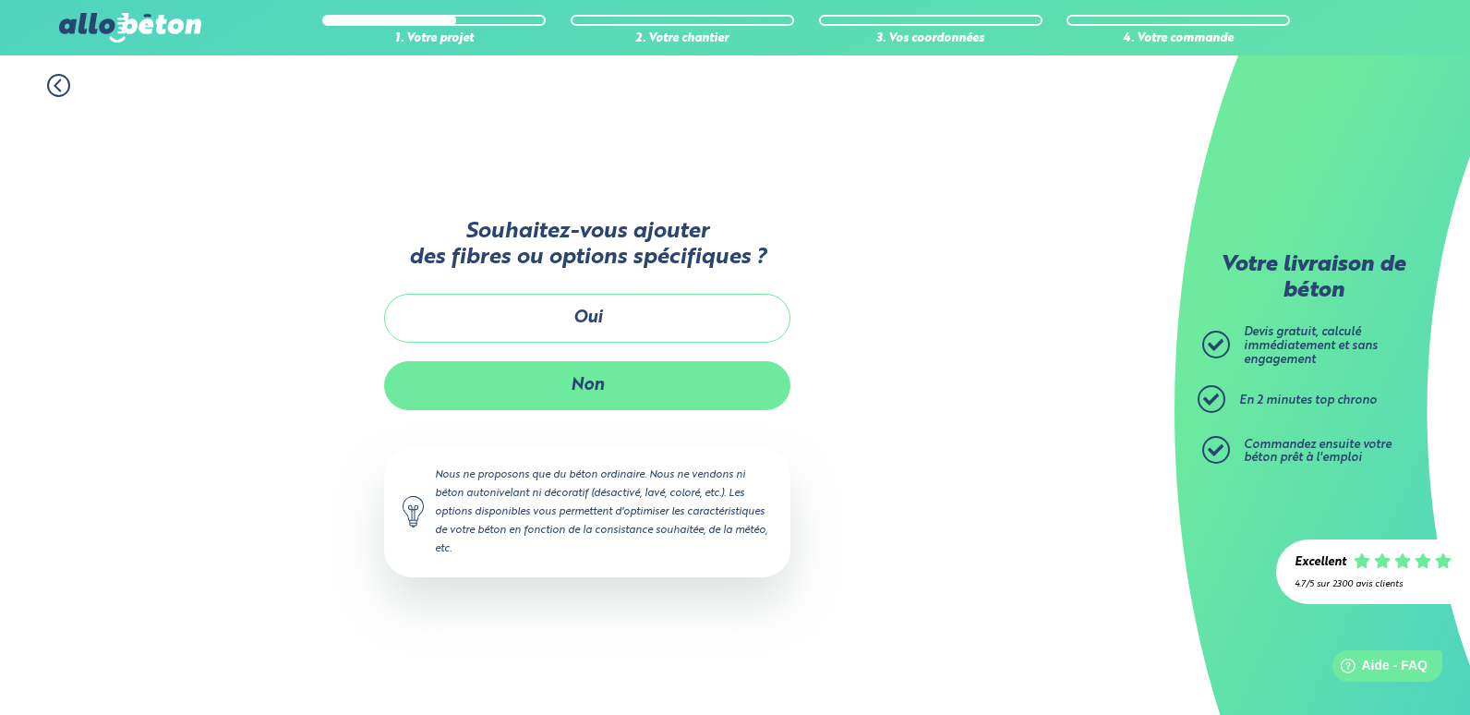
click at [609, 392] on button "Non" at bounding box center [587, 385] width 406 height 49
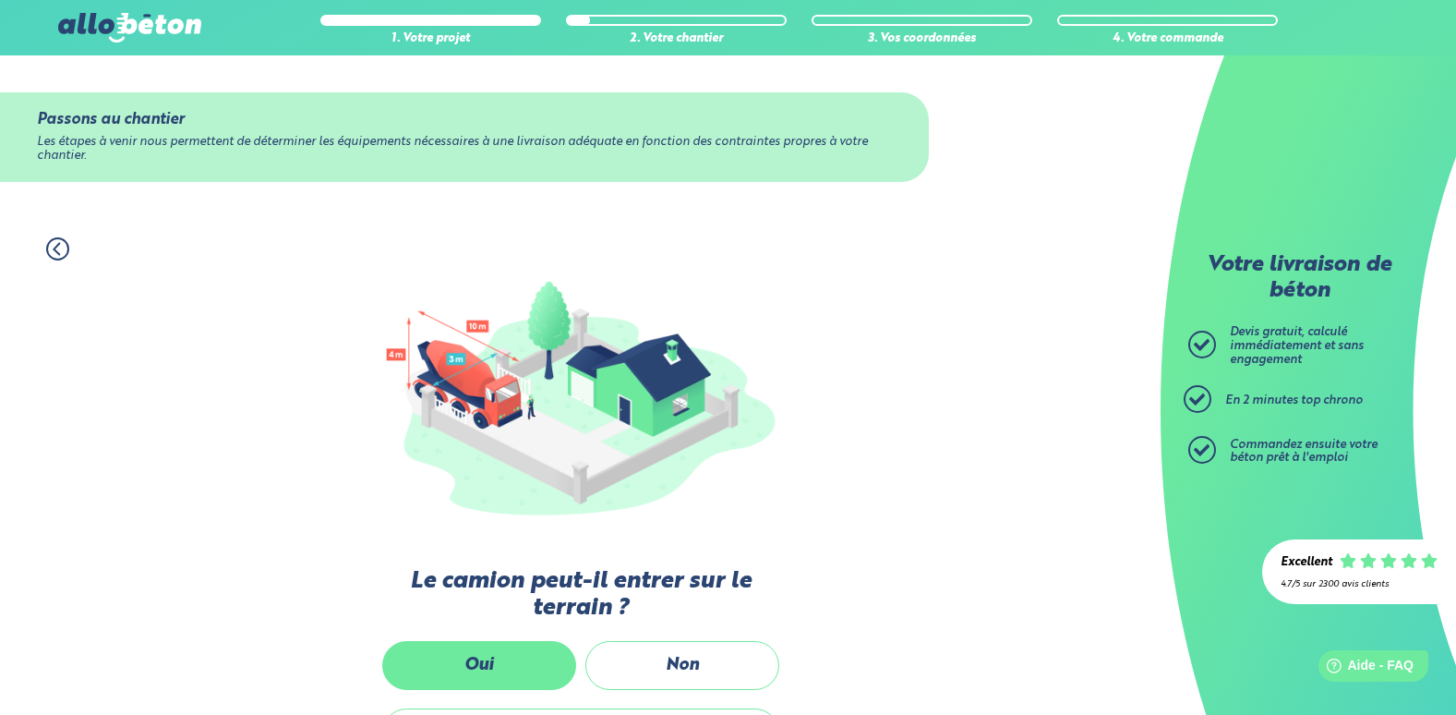
click at [524, 664] on label "Oui" at bounding box center [479, 665] width 194 height 49
click at [0, 0] on input "Oui" at bounding box center [0, 0] width 0 height 0
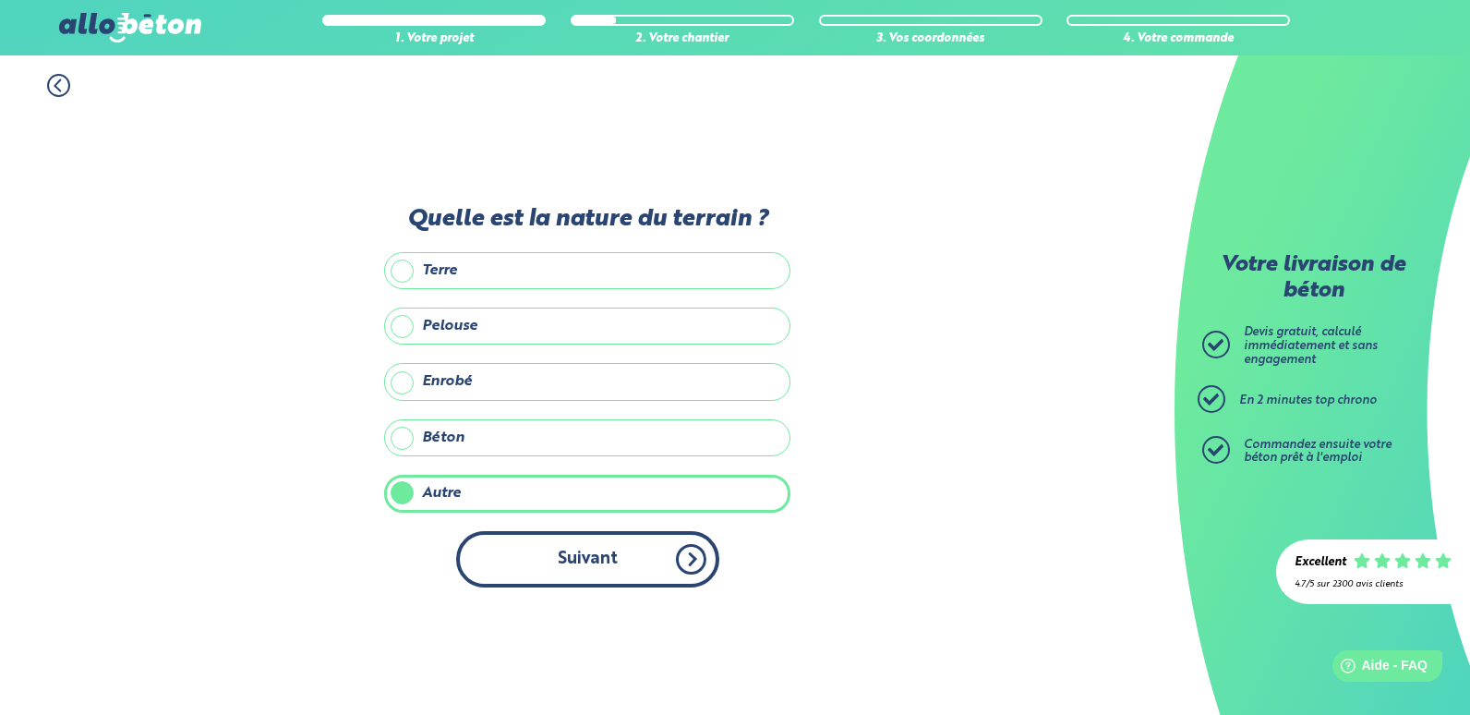
click at [577, 561] on button "Suivant" at bounding box center [587, 559] width 263 height 56
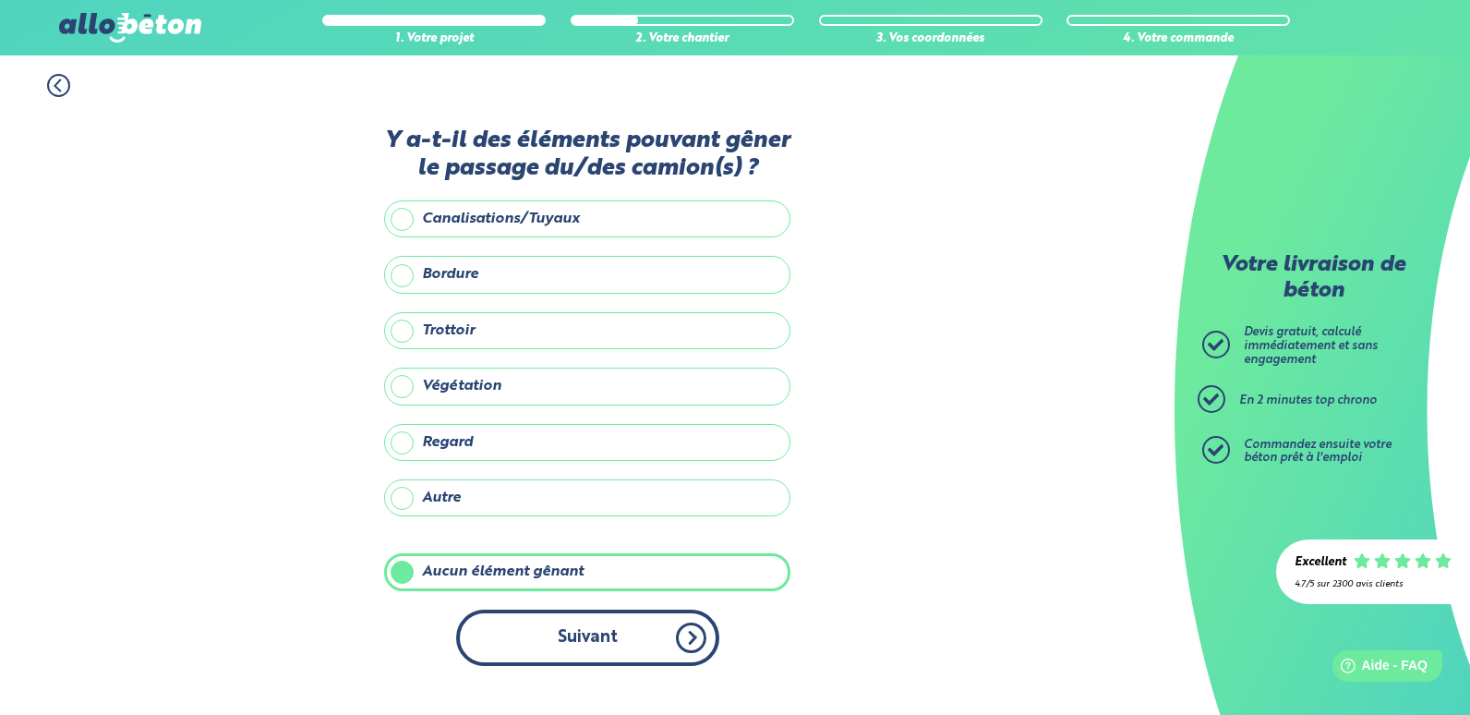
click at [573, 620] on button "Suivant" at bounding box center [587, 637] width 263 height 56
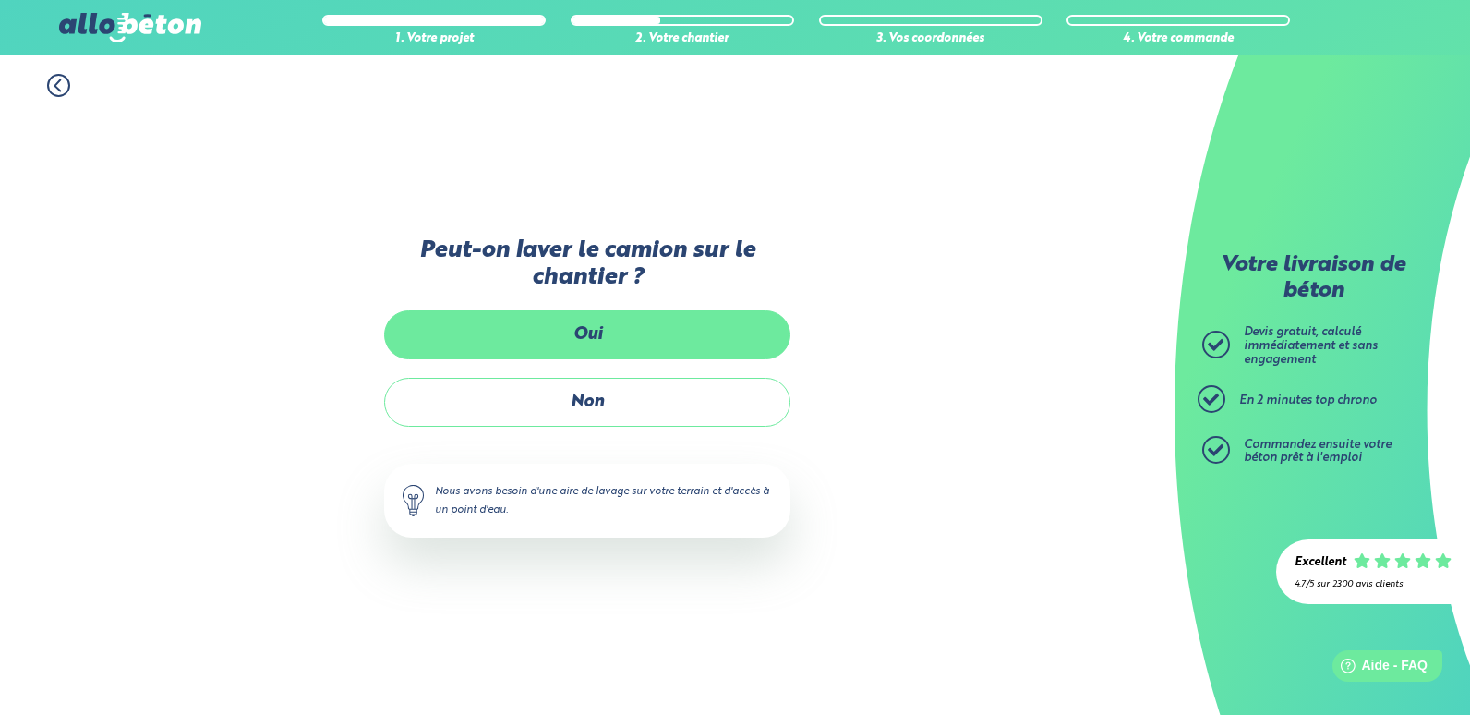
click at [596, 342] on label "Oui" at bounding box center [587, 334] width 406 height 49
click at [0, 0] on input "Oui" at bounding box center [0, 0] width 0 height 0
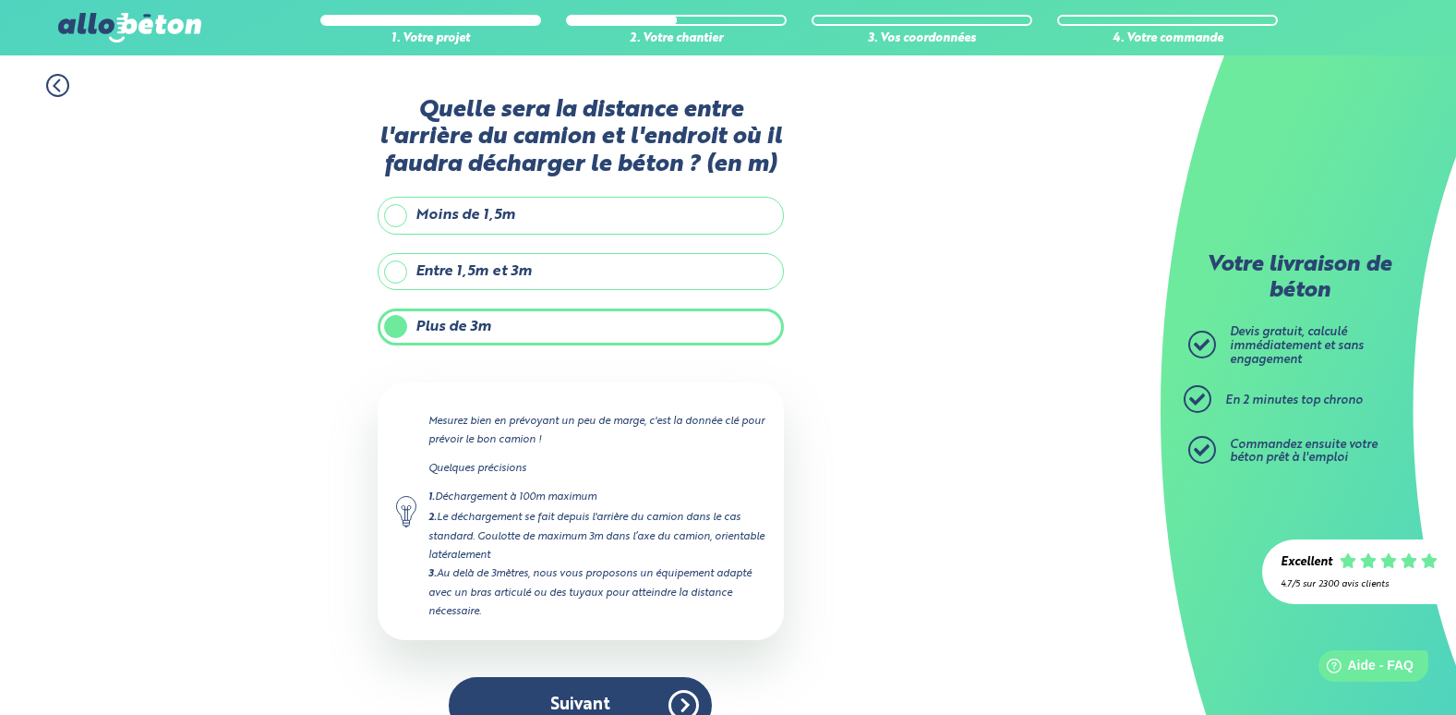
click at [392, 275] on label "Entre 1,5m et 3m" at bounding box center [581, 271] width 406 height 37
click at [0, 0] on input "Entre 1,5m et 3m" at bounding box center [0, 0] width 0 height 0
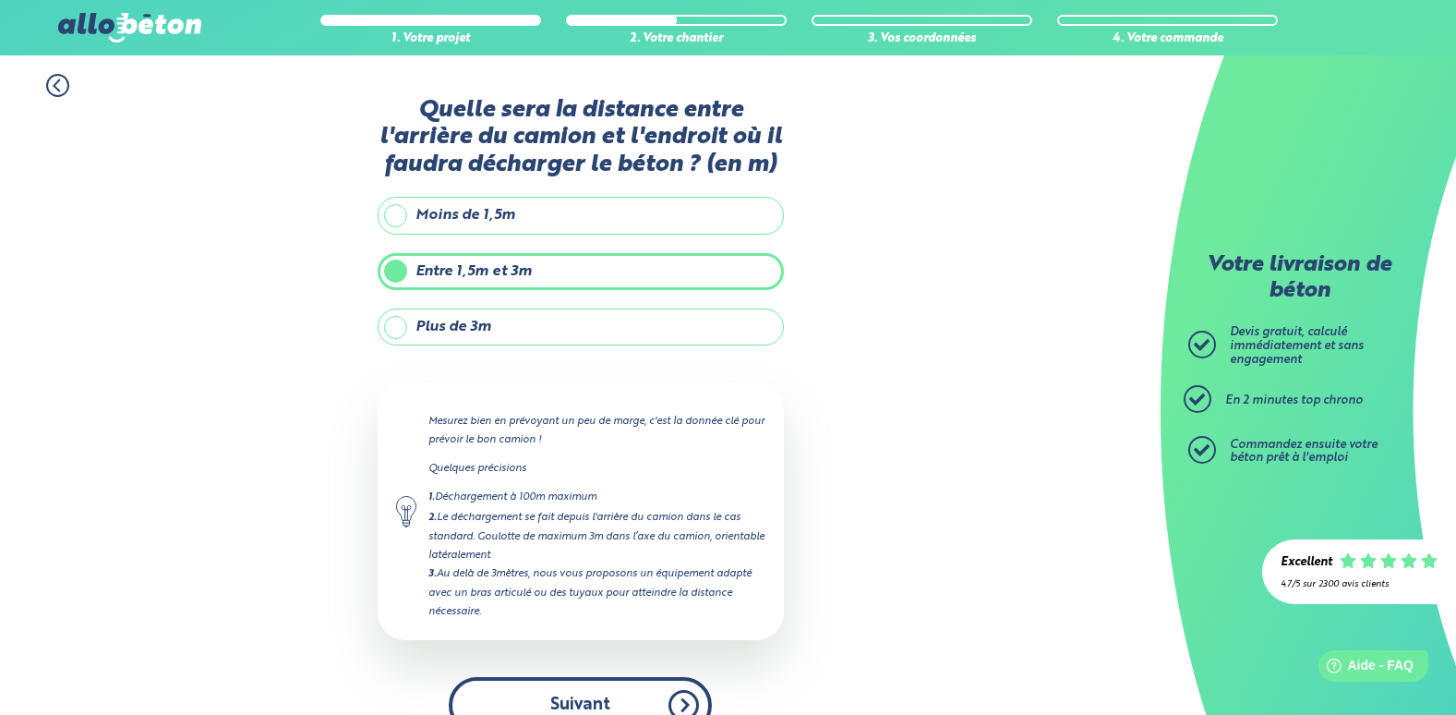
click at [551, 695] on button "Suivant" at bounding box center [580, 705] width 263 height 56
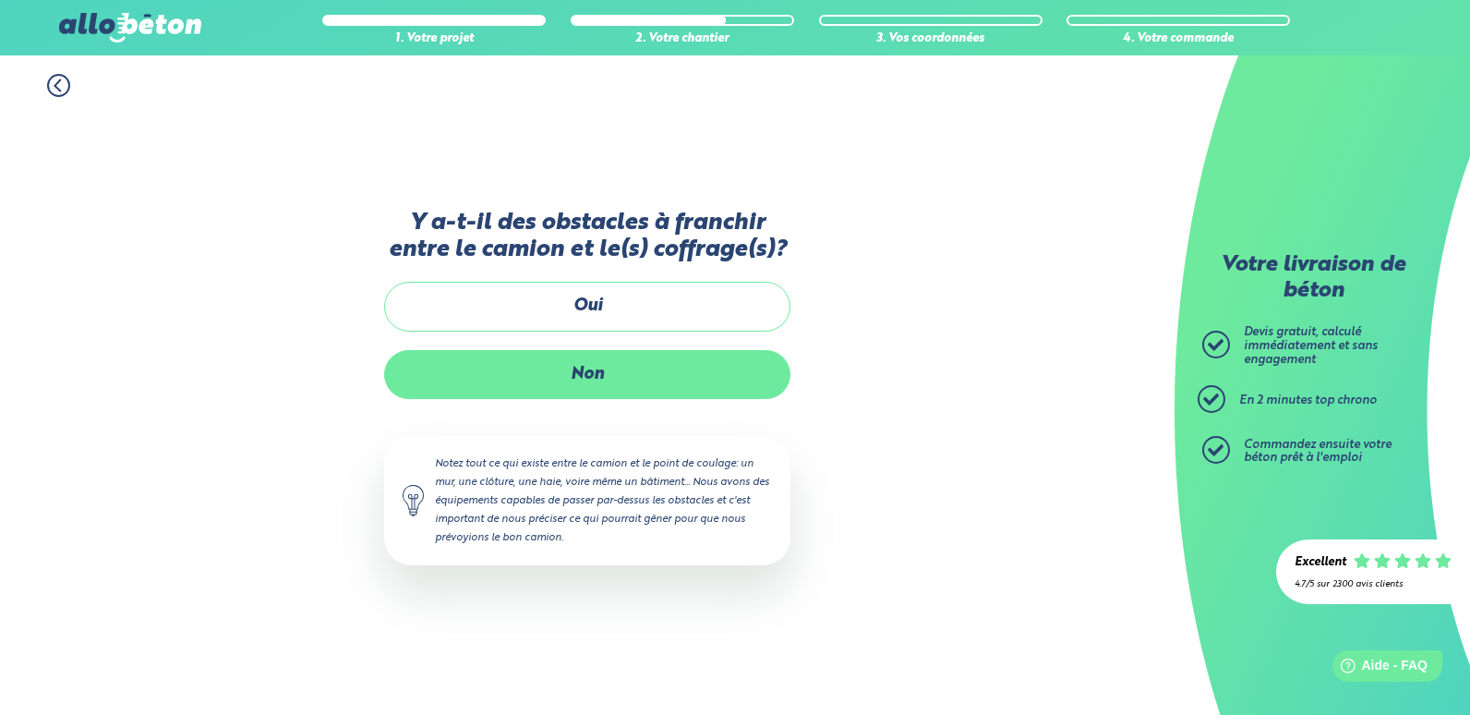
click at [633, 387] on label "Non" at bounding box center [587, 374] width 406 height 49
click at [0, 0] on input "Non" at bounding box center [0, 0] width 0 height 0
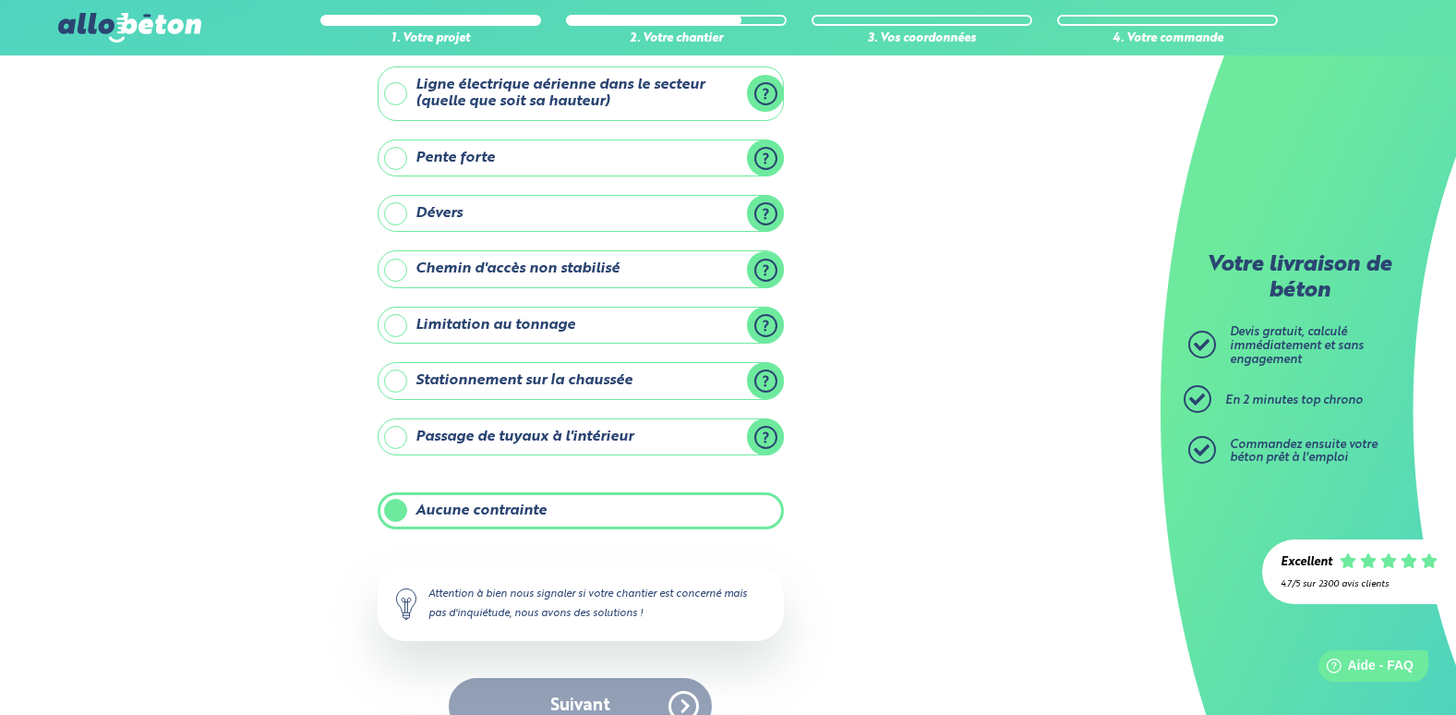
scroll to position [141, 0]
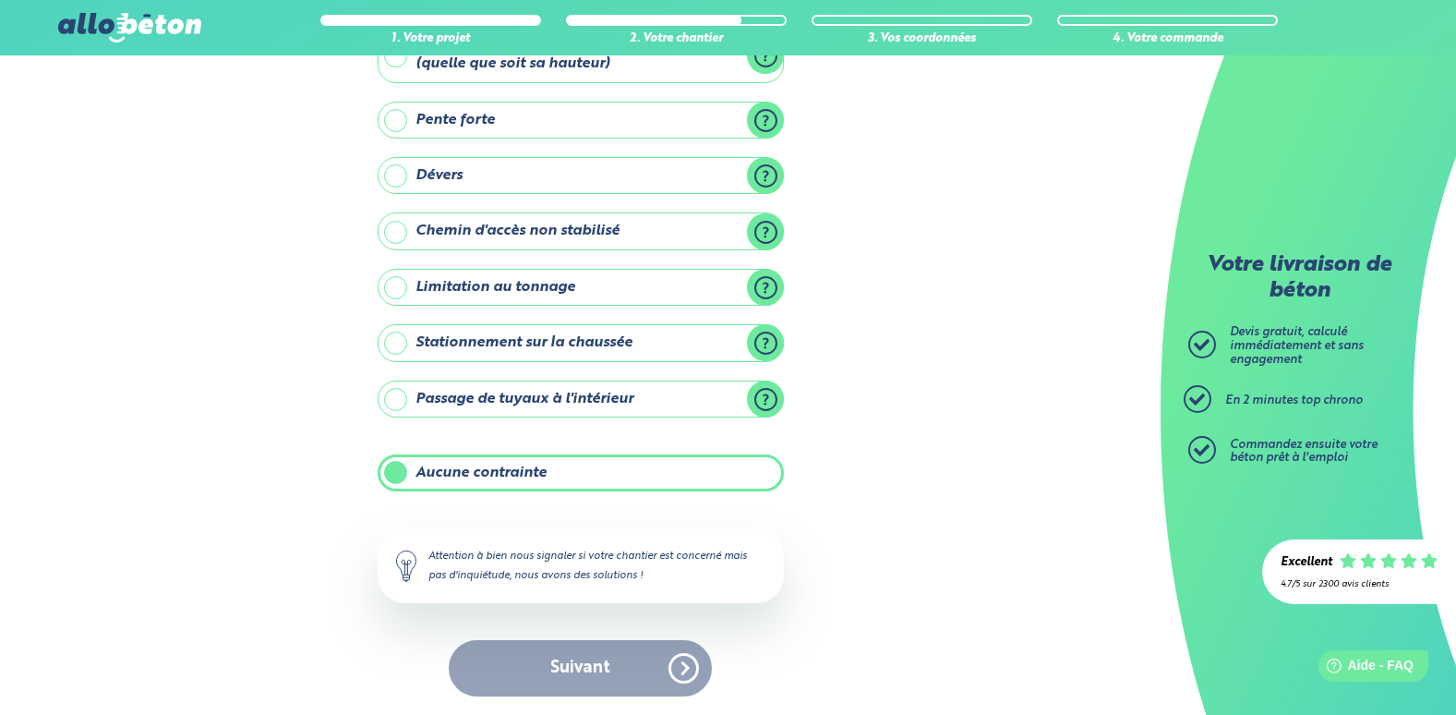
click at [603, 666] on div "Suivant" at bounding box center [581, 668] width 406 height 56
click at [492, 477] on label "Aucune contrainte" at bounding box center [581, 472] width 406 height 37
click at [0, 0] on input "Aucune contrainte" at bounding box center [0, 0] width 0 height 0
click at [492, 477] on label "Aucune contrainte" at bounding box center [581, 472] width 406 height 37
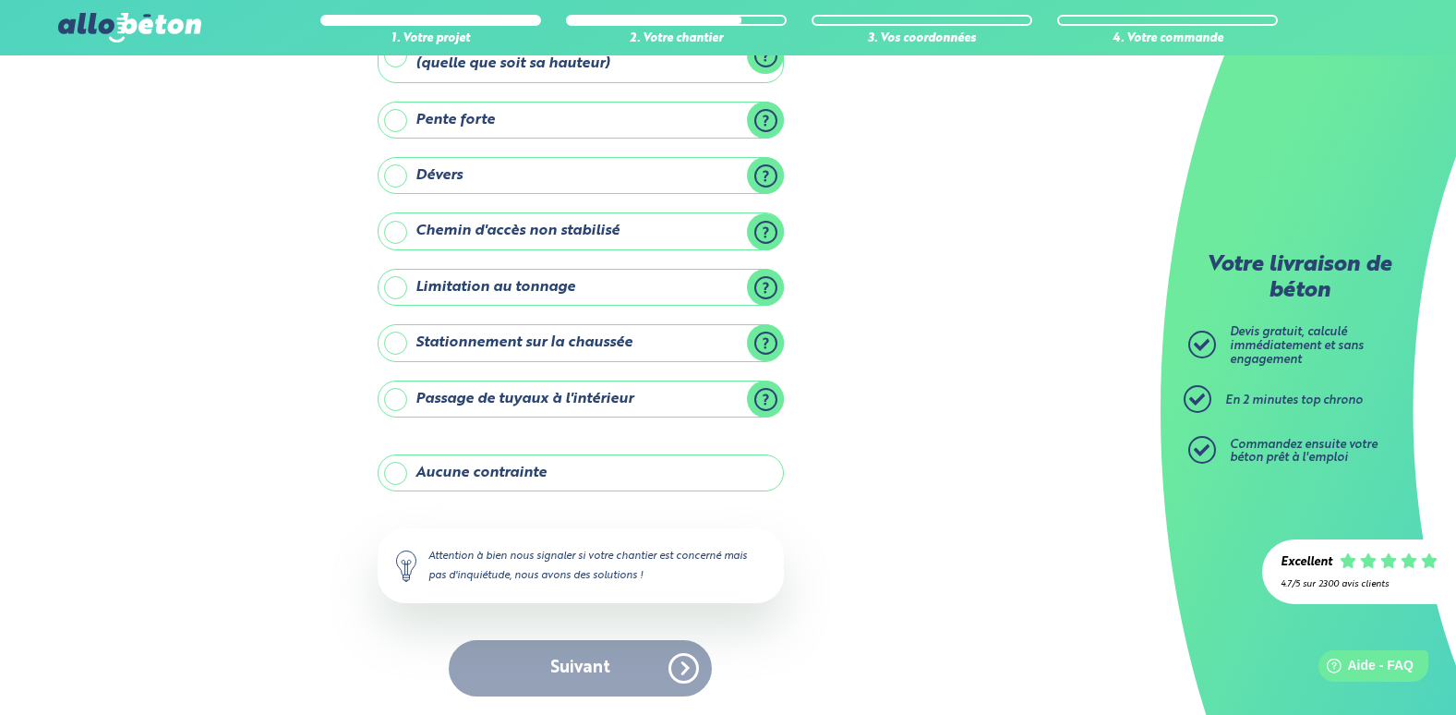
click at [0, 0] on input "Aucune contrainte" at bounding box center [0, 0] width 0 height 0
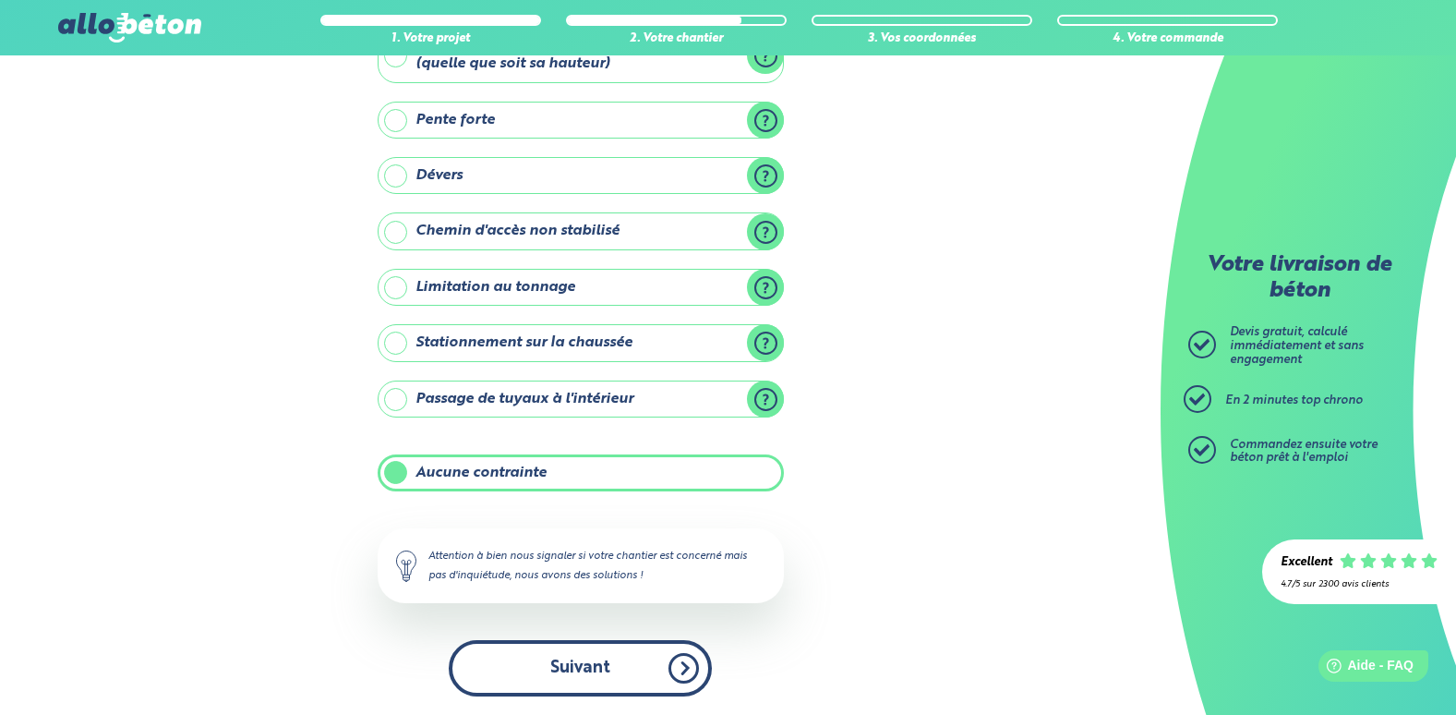
click at [561, 665] on button "Suivant" at bounding box center [580, 668] width 263 height 56
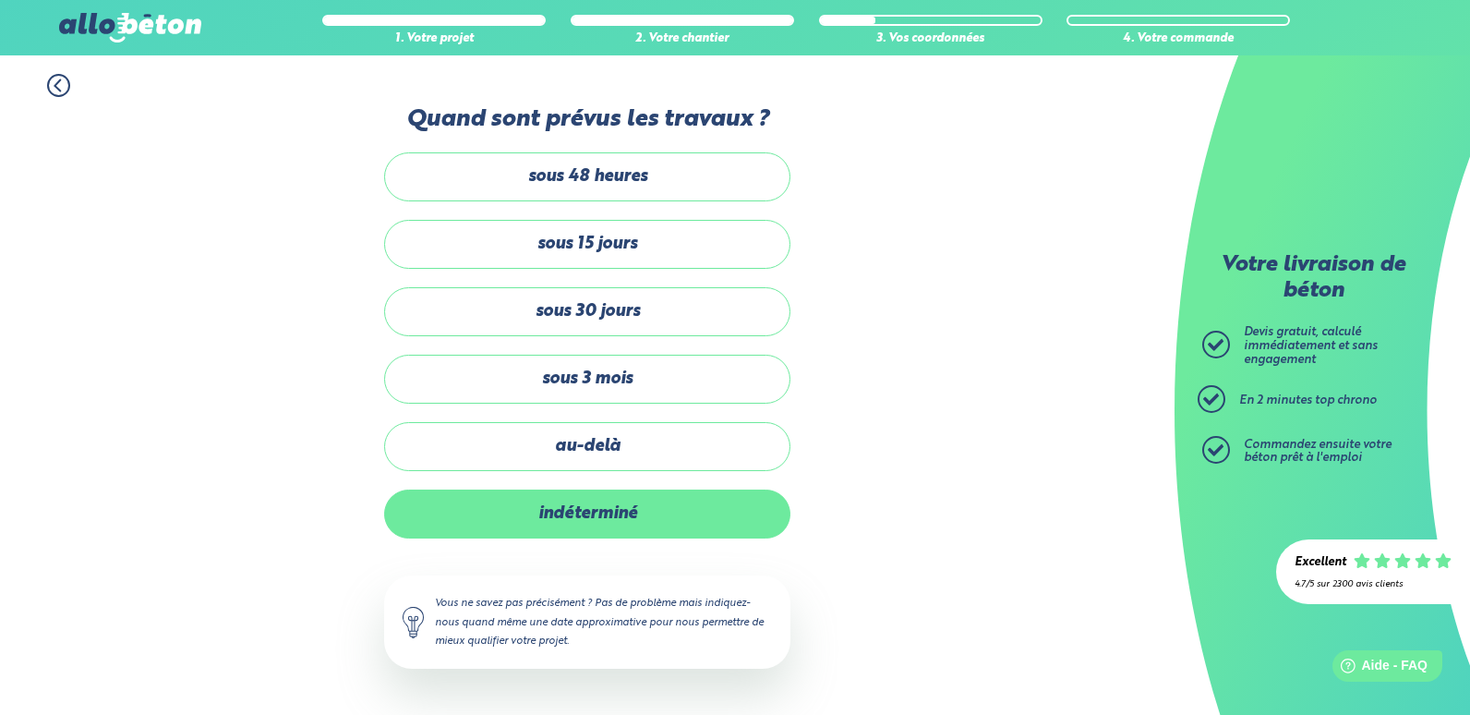
click at [609, 509] on label "indéterminé" at bounding box center [587, 513] width 406 height 49
click at [0, 0] on input "indéterminé" at bounding box center [0, 0] width 0 height 0
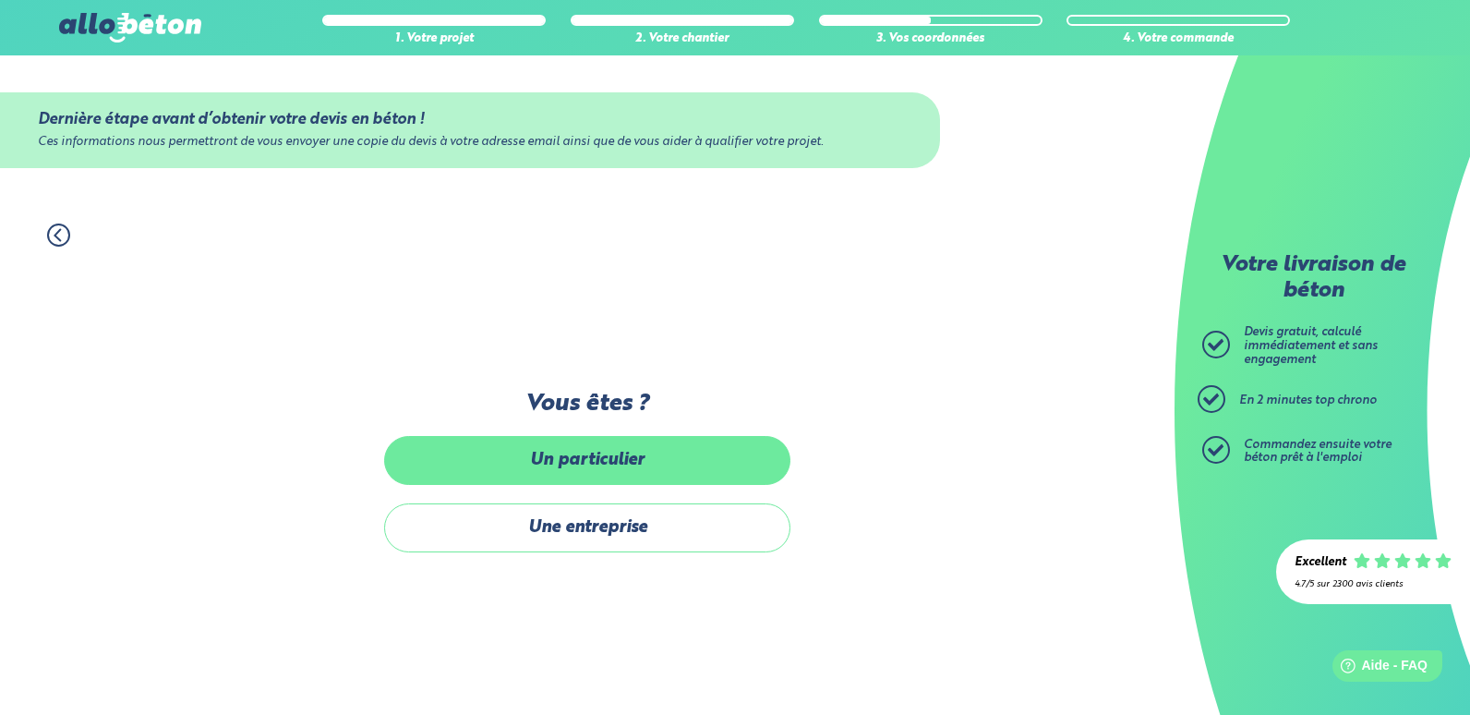
click at [616, 459] on label "Un particulier" at bounding box center [587, 460] width 406 height 49
click at [0, 0] on input "Un particulier" at bounding box center [0, 0] width 0 height 0
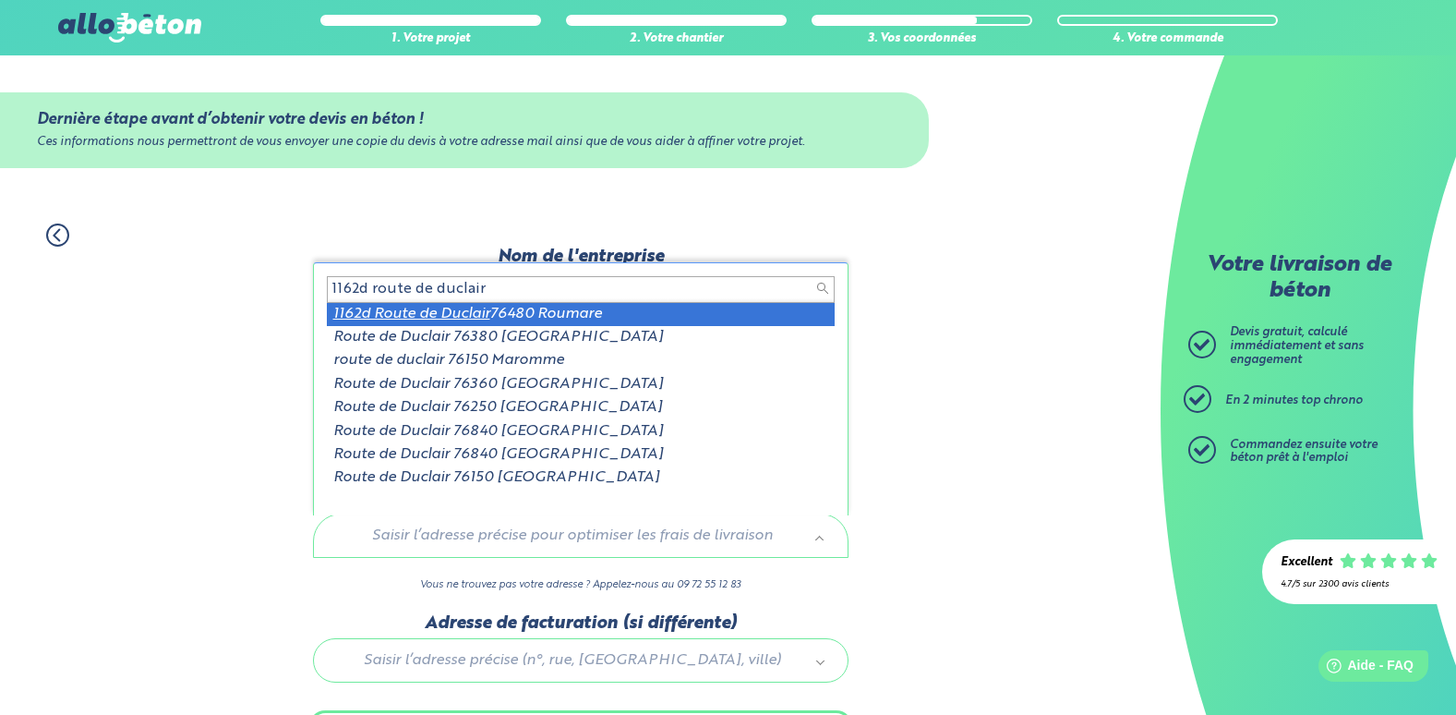
type input "1162d route de duclair"
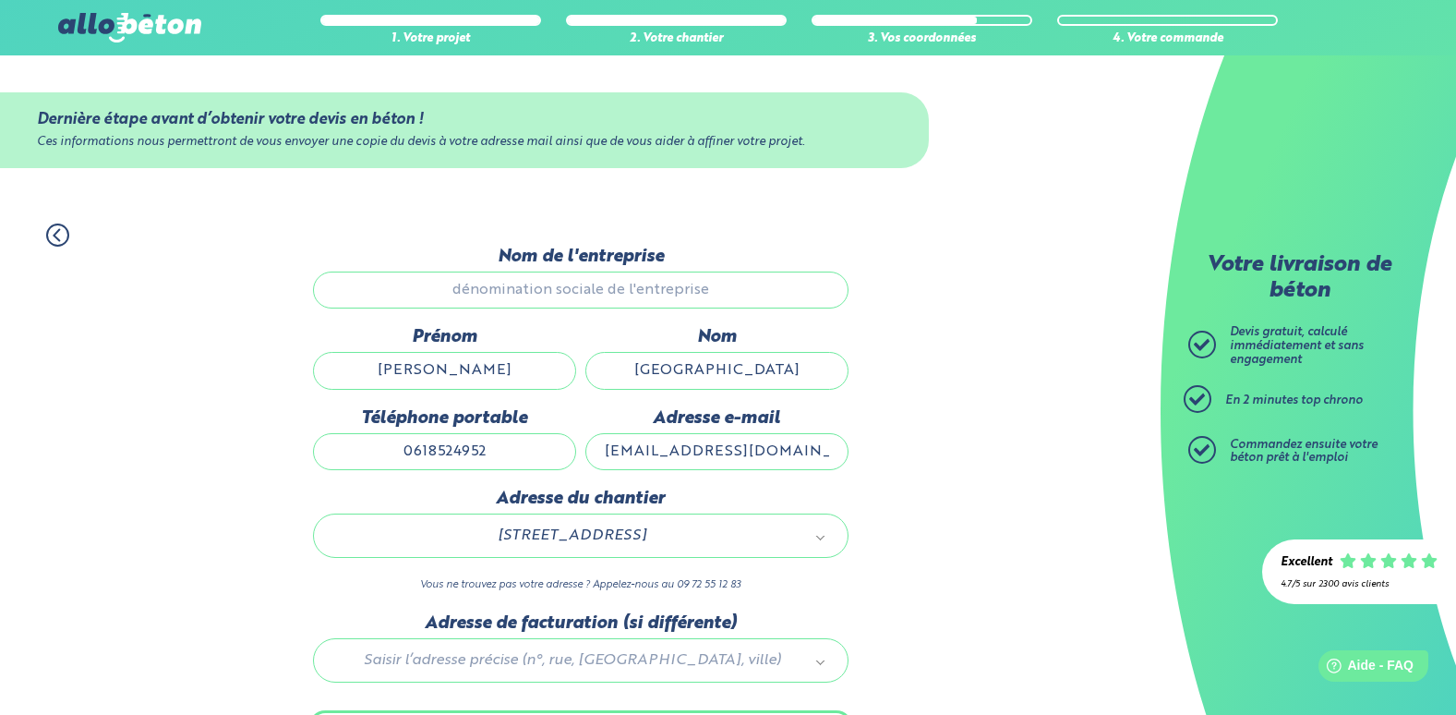
scroll to position [114, 0]
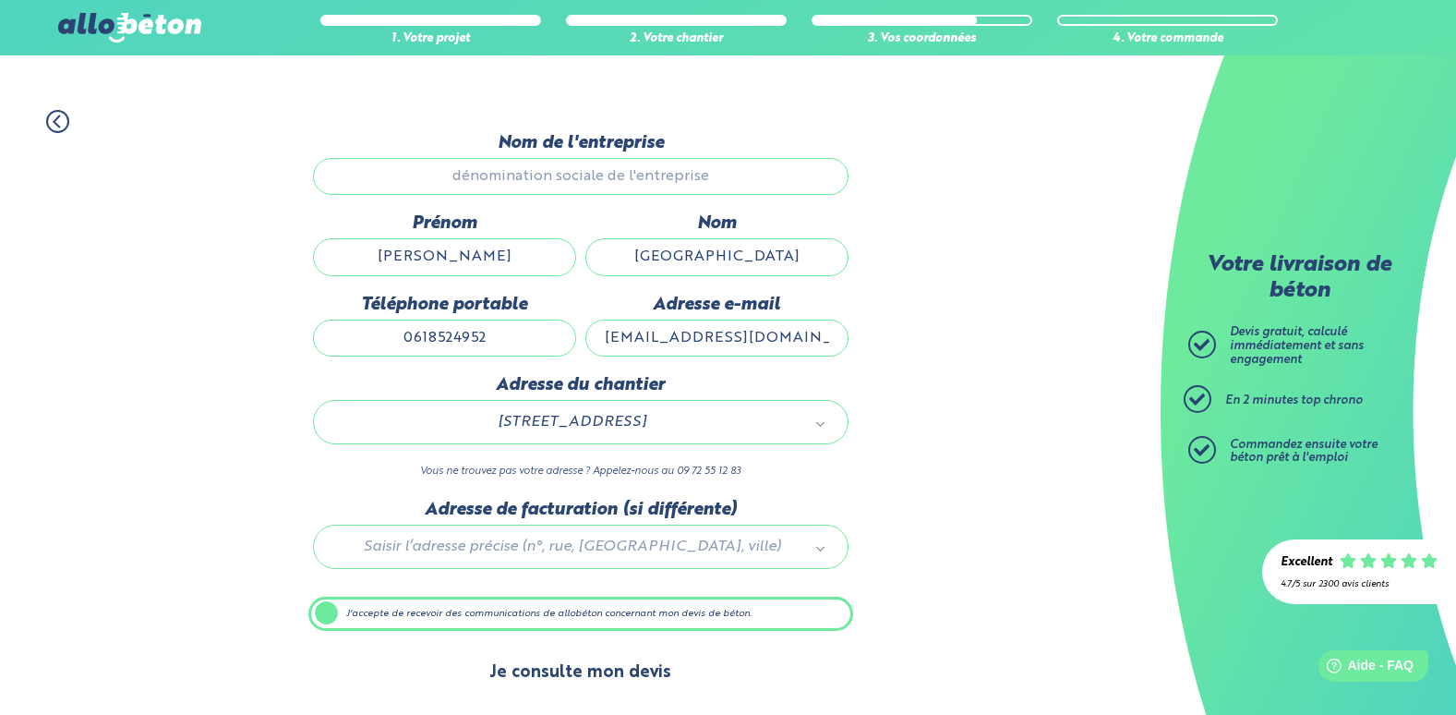
click at [592, 678] on button "Je consulte mon devis" at bounding box center [580, 672] width 219 height 47
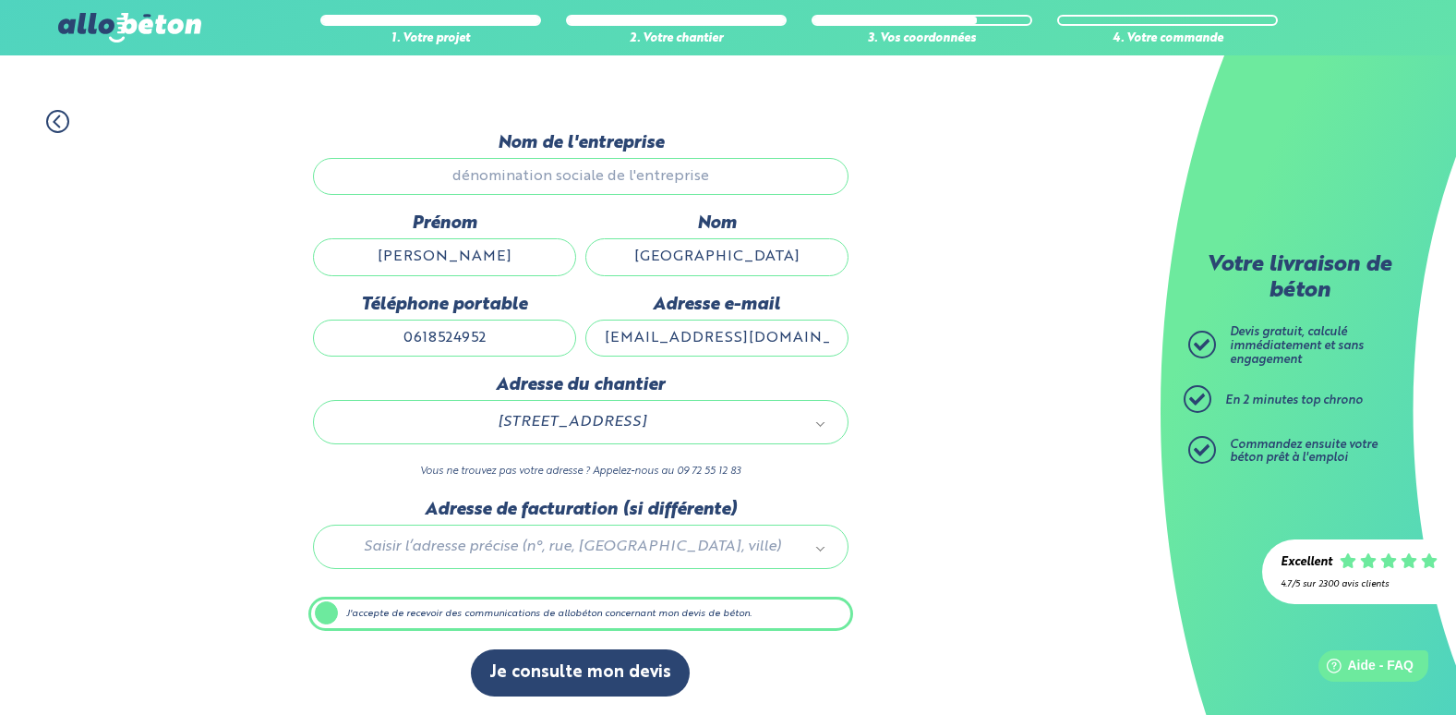
click at [370, 617] on label "J'accepte de recevoir des communications de allobéton concernant mon devis de b…" at bounding box center [580, 614] width 545 height 35
click at [0, 0] on input "J'accepte de recevoir des communications de allobéton concernant mon devis de b…" at bounding box center [0, 0] width 0 height 0
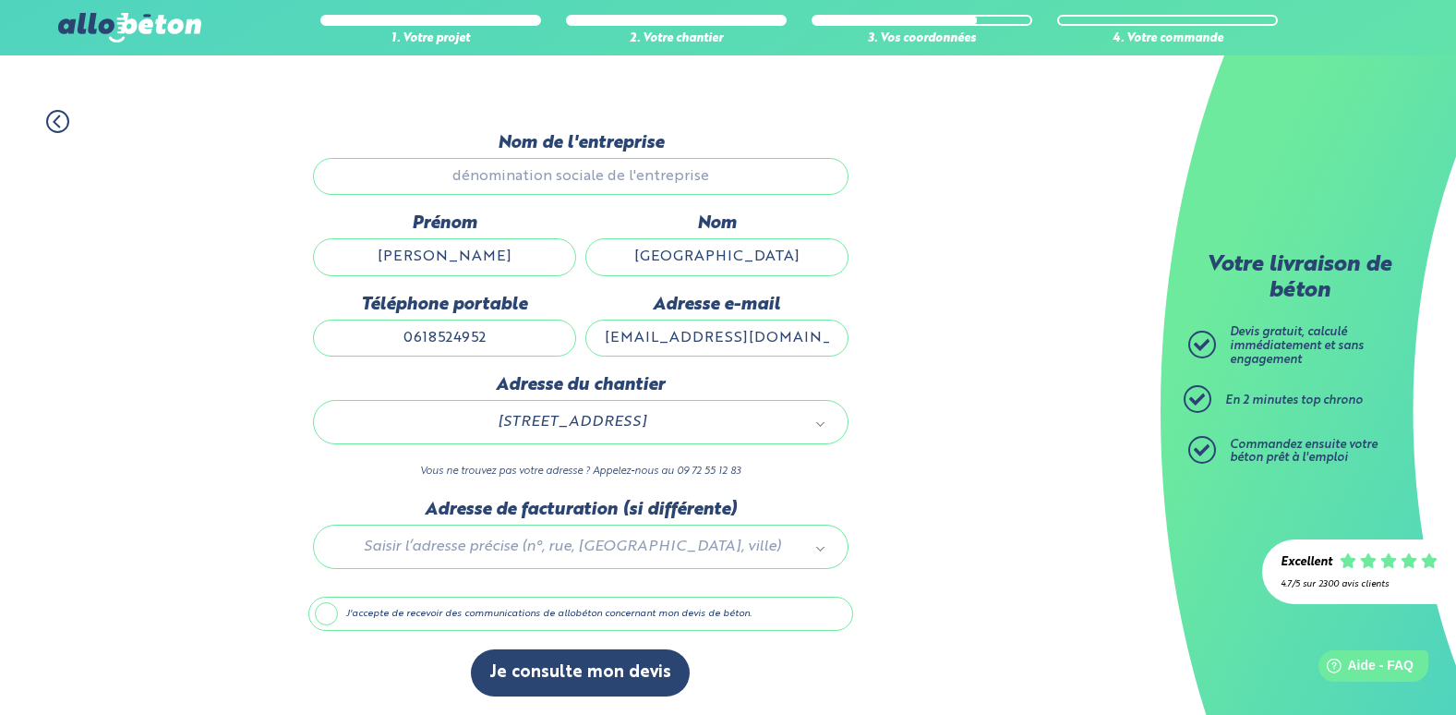
click at [370, 617] on label "J'accepte de recevoir des communications de allobéton concernant mon devis de b…" at bounding box center [580, 614] width 545 height 35
click at [0, 0] on input "J'accepte de recevoir des communications de allobéton concernant mon devis de b…" at bounding box center [0, 0] width 0 height 0
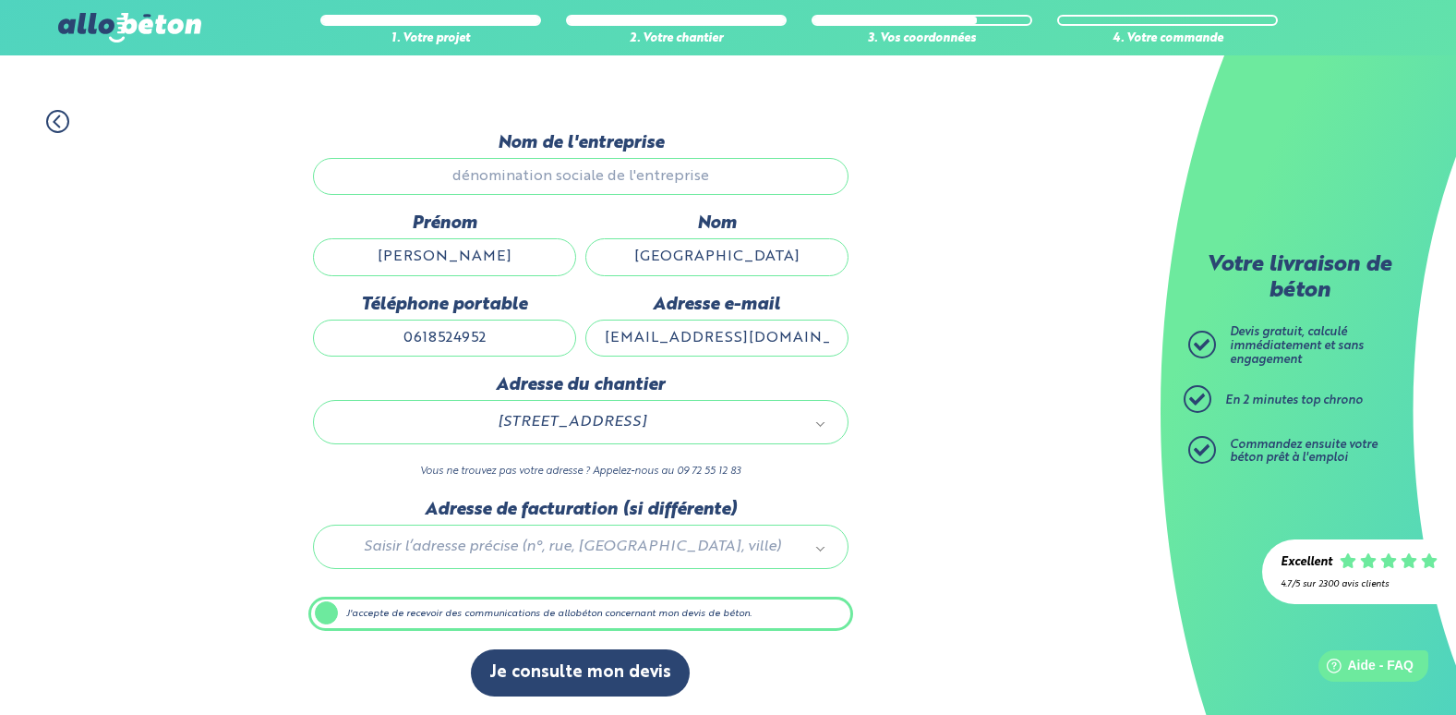
click at [950, 340] on div "1. Votre projet 2. Votre chantier 3. Vos coordonnées 4. Votre commande Dernière…" at bounding box center [580, 403] width 1161 height 624
click at [393, 605] on label "J'accepte de recevoir des communications de allobéton concernant mon devis de b…" at bounding box center [580, 614] width 545 height 35
click at [0, 0] on input "J'accepte de recevoir des communications de allobéton concernant mon devis de b…" at bounding box center [0, 0] width 0 height 0
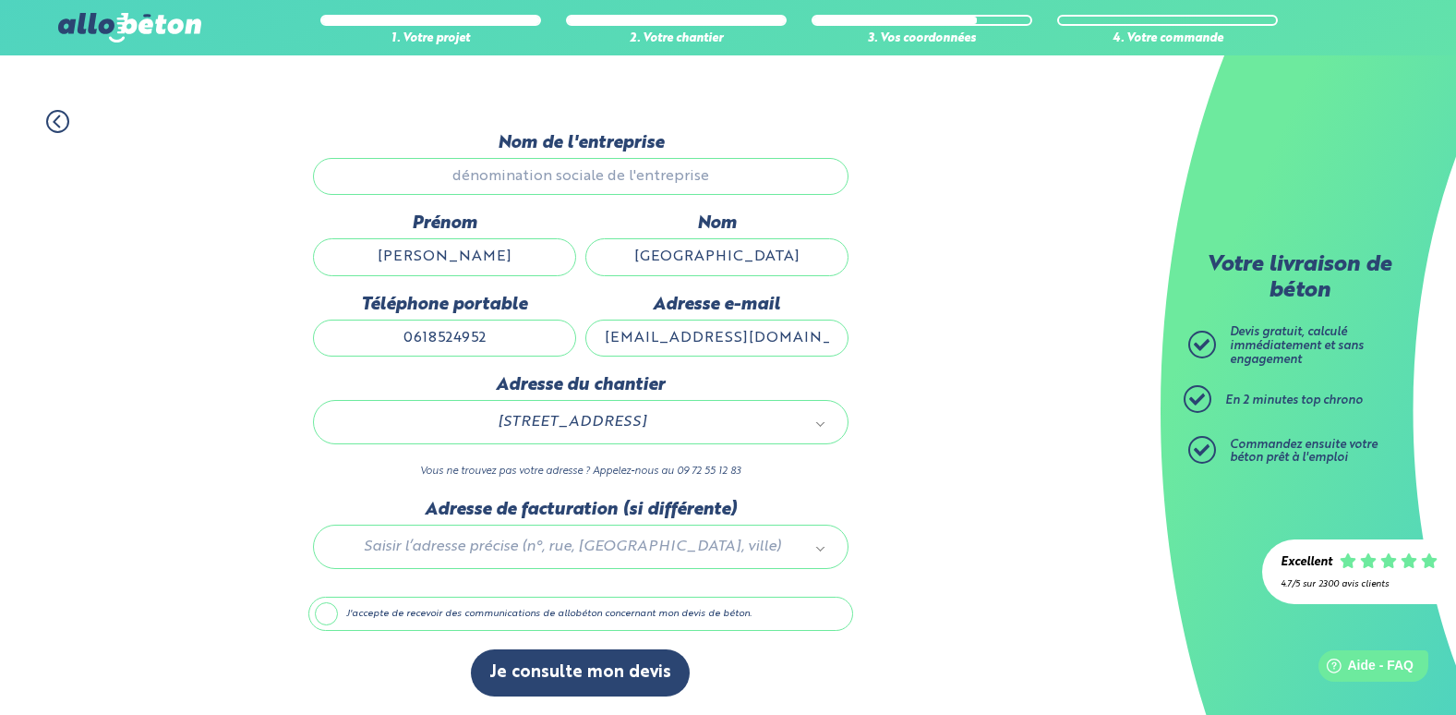
click at [393, 605] on label "J'accepte de recevoir des communications de allobéton concernant mon devis de b…" at bounding box center [580, 614] width 545 height 35
click at [0, 0] on input "J'accepte de recevoir des communications de allobéton concernant mon devis de b…" at bounding box center [0, 0] width 0 height 0
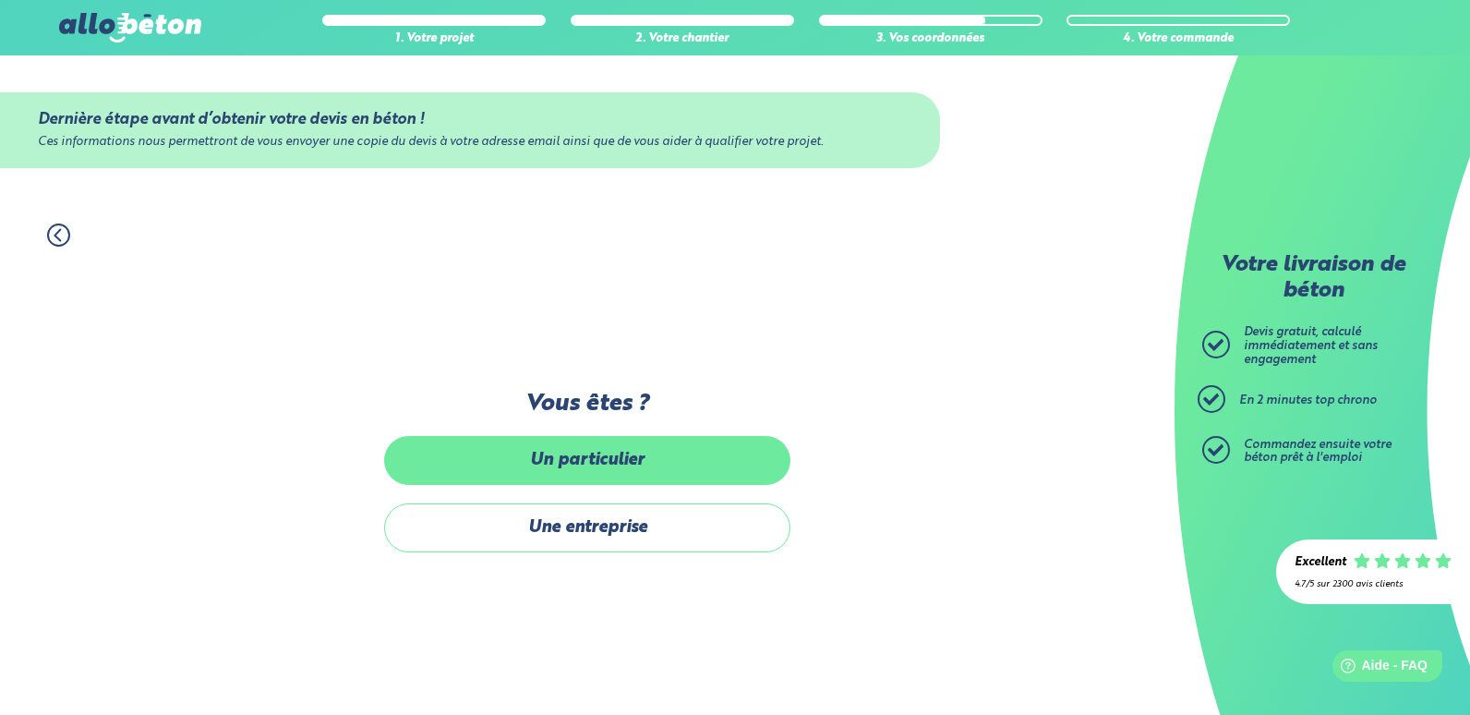
click at [585, 457] on label "Un particulier" at bounding box center [587, 460] width 406 height 49
click at [0, 0] on input "Un particulier" at bounding box center [0, 0] width 0 height 0
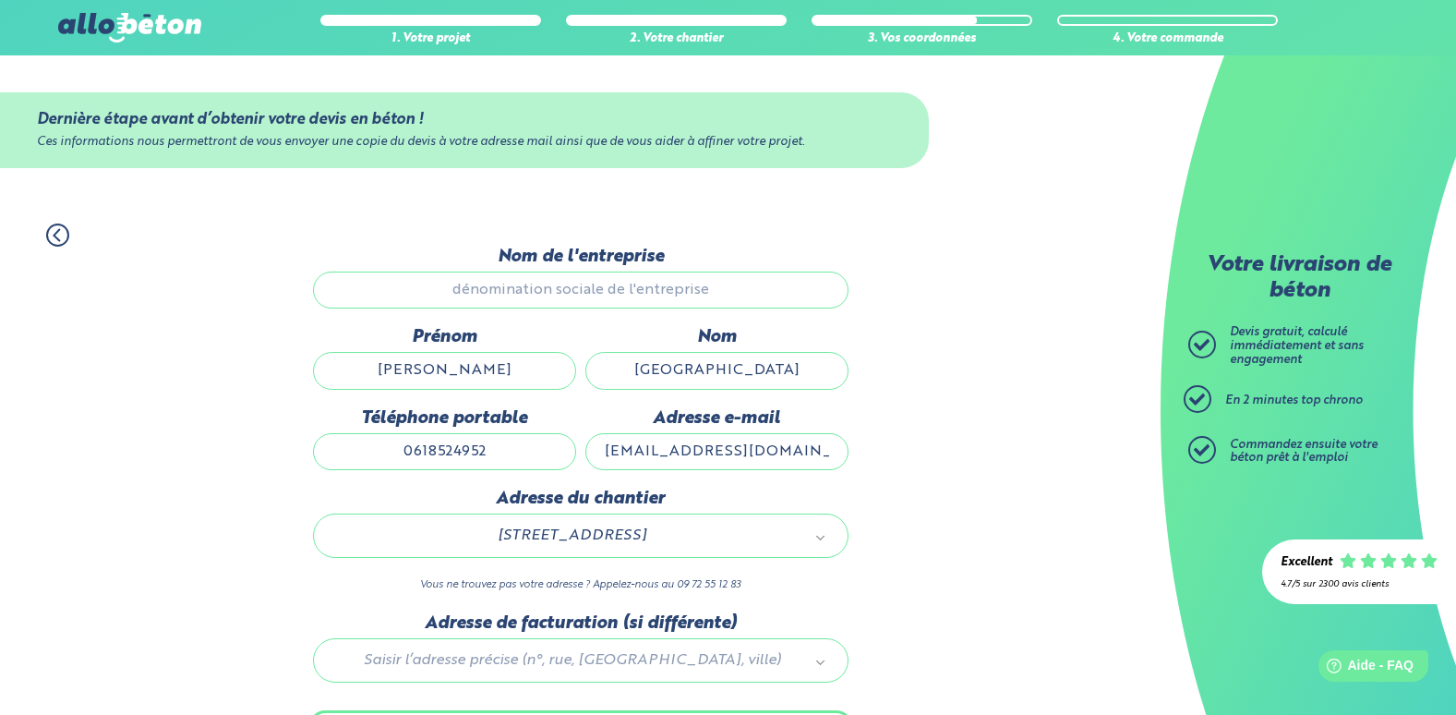
click at [709, 290] on input "Nom de l'entreprise" at bounding box center [581, 289] width 536 height 37
click at [701, 291] on input "Nom de l'entreprise" at bounding box center [581, 289] width 536 height 37
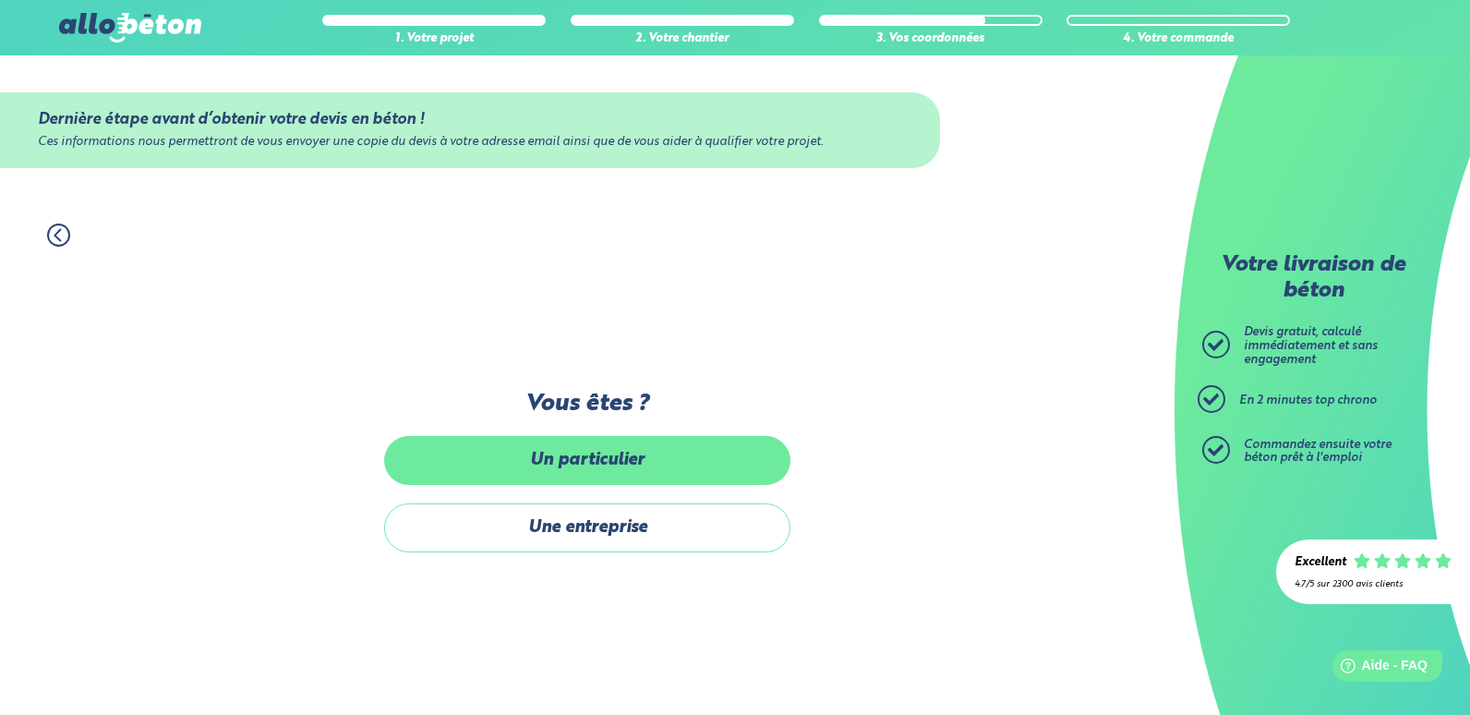
click at [576, 462] on label "Un particulier" at bounding box center [587, 460] width 406 height 49
click at [0, 0] on input "Un particulier" at bounding box center [0, 0] width 0 height 0
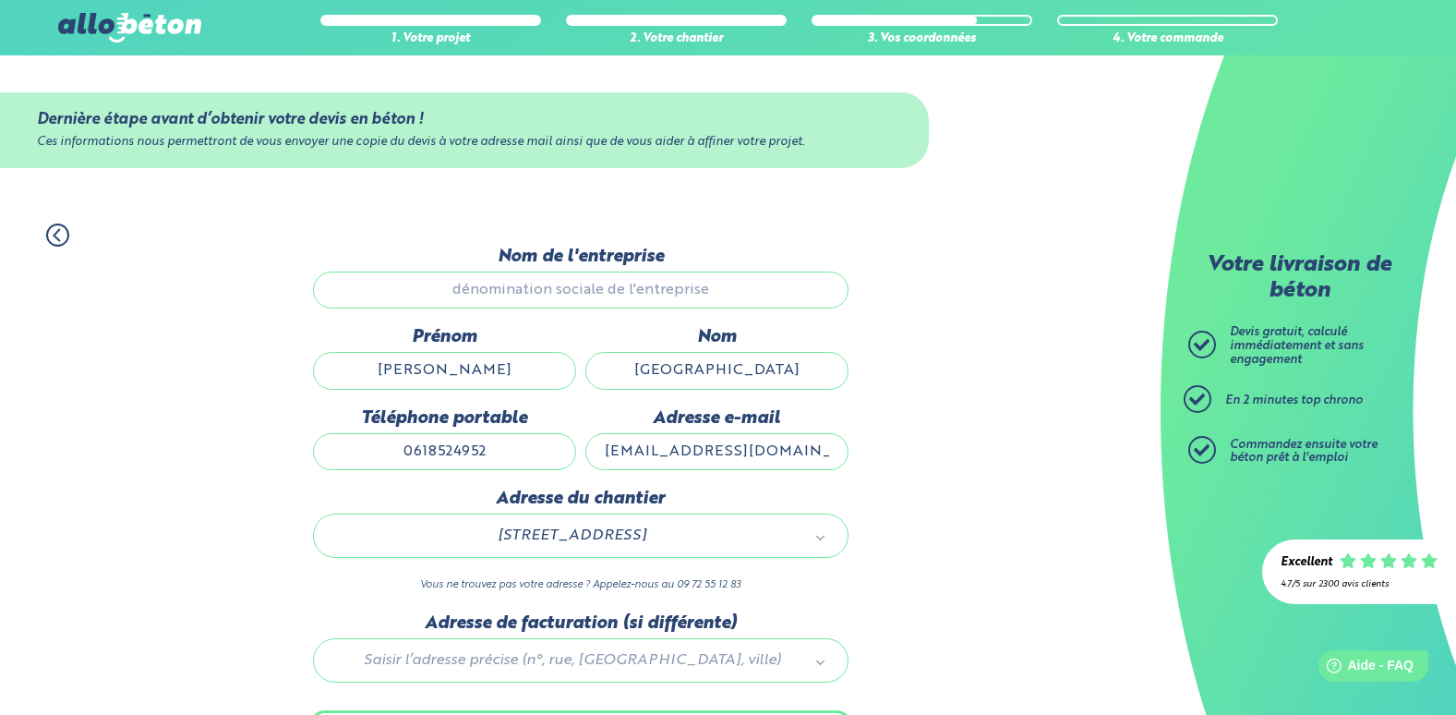
scroll to position [114, 0]
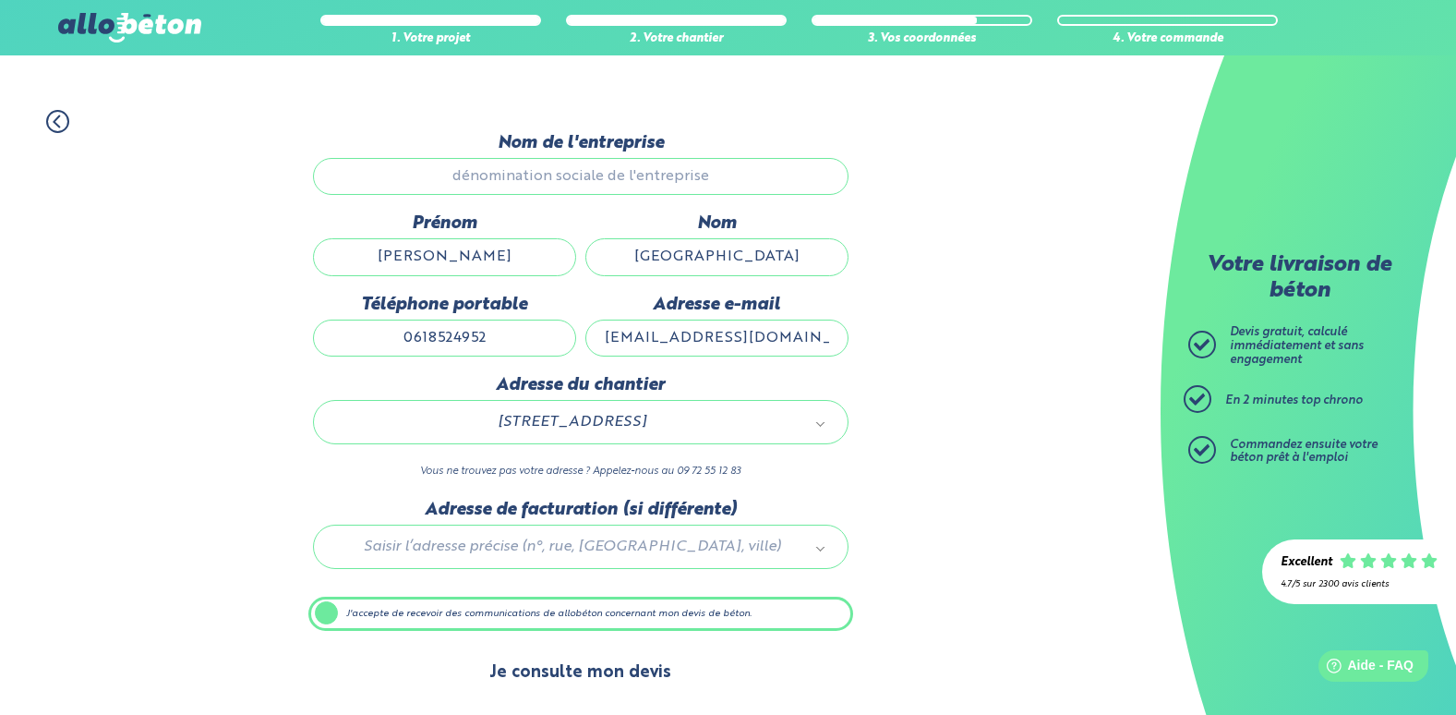
click at [540, 666] on button "Je consulte mon devis" at bounding box center [580, 672] width 219 height 47
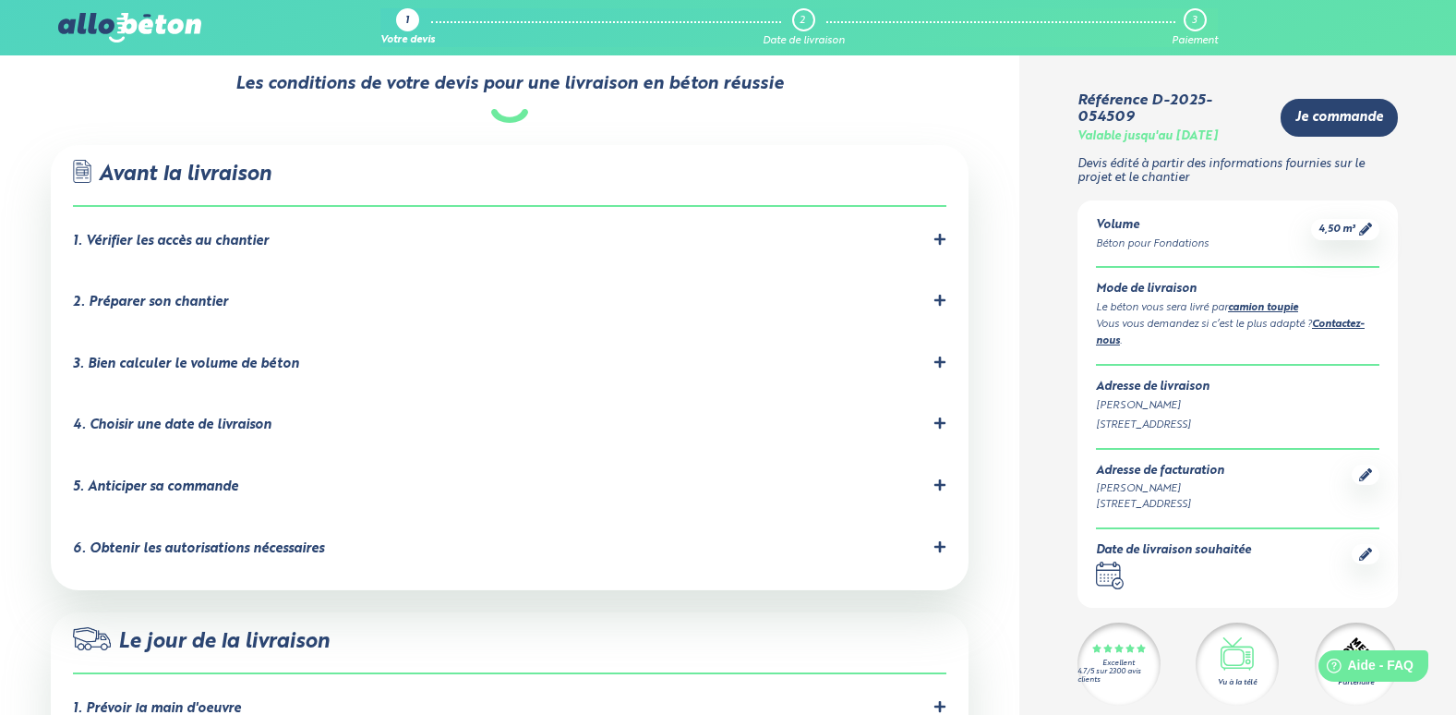
scroll to position [1045, 0]
